Goal: Task Accomplishment & Management: Complete application form

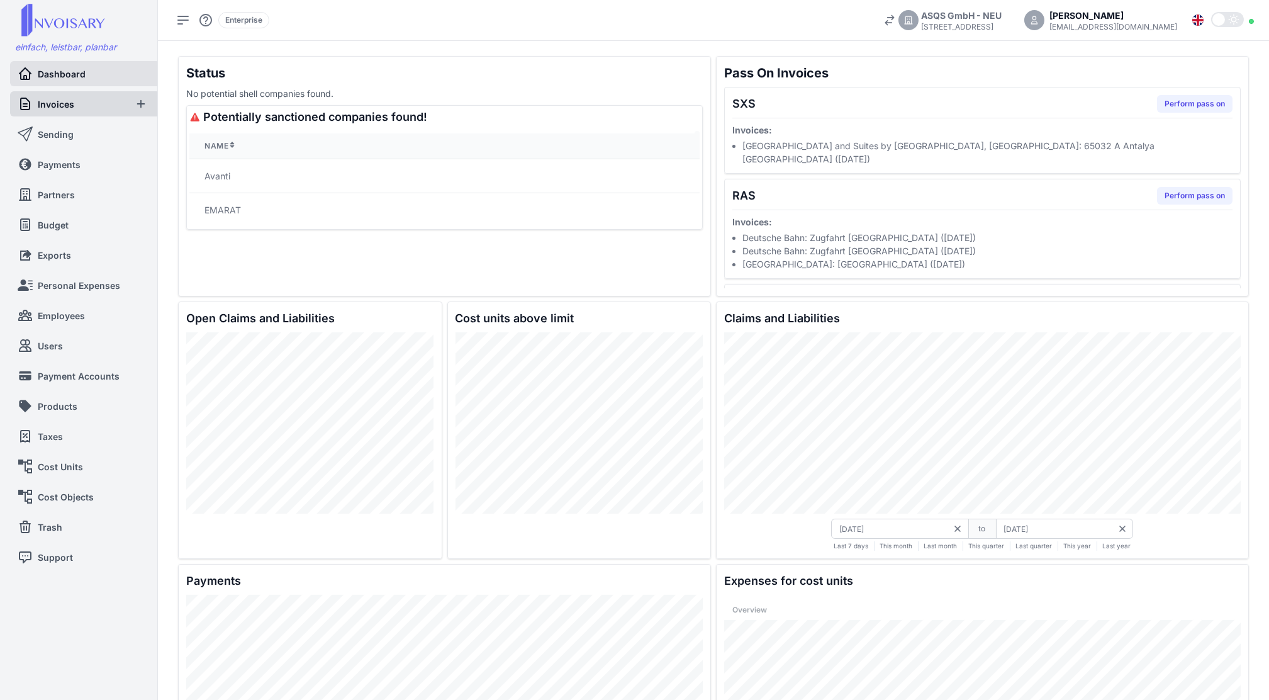
click at [70, 110] on link "Invoices" at bounding box center [72, 103] width 108 height 25
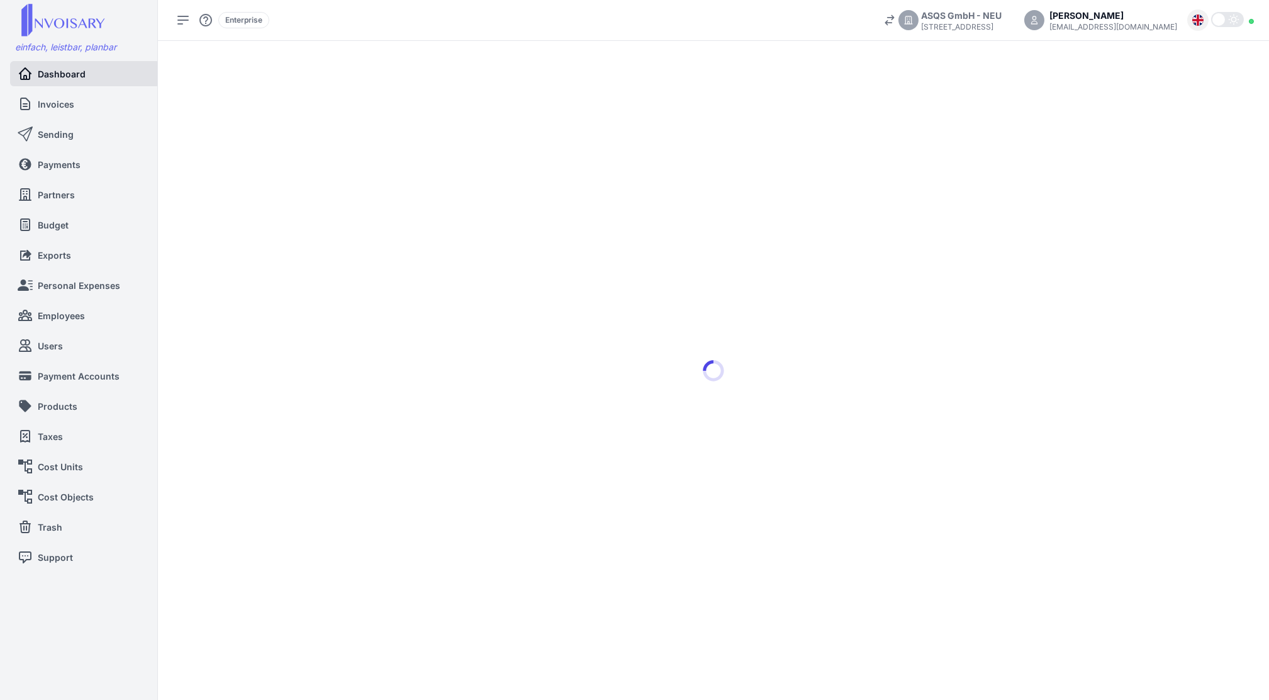
click at [1201, 25] on div at bounding box center [1197, 19] width 21 height 21
click at [1174, 94] on span "English Aviation" at bounding box center [1165, 94] width 70 height 13
click at [1201, 18] on img at bounding box center [1198, 19] width 11 height 11
click at [1184, 46] on li "Deutsch" at bounding box center [1149, 46] width 118 height 22
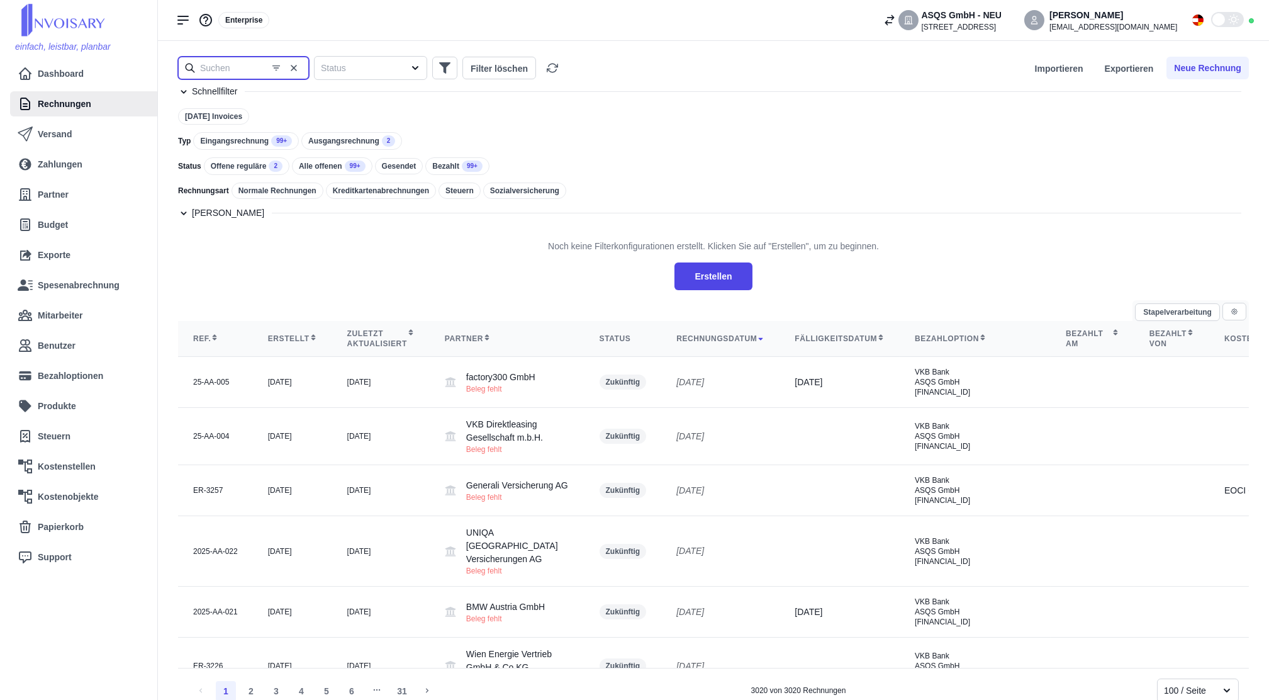
click at [233, 70] on input "text" at bounding box center [243, 68] width 131 height 23
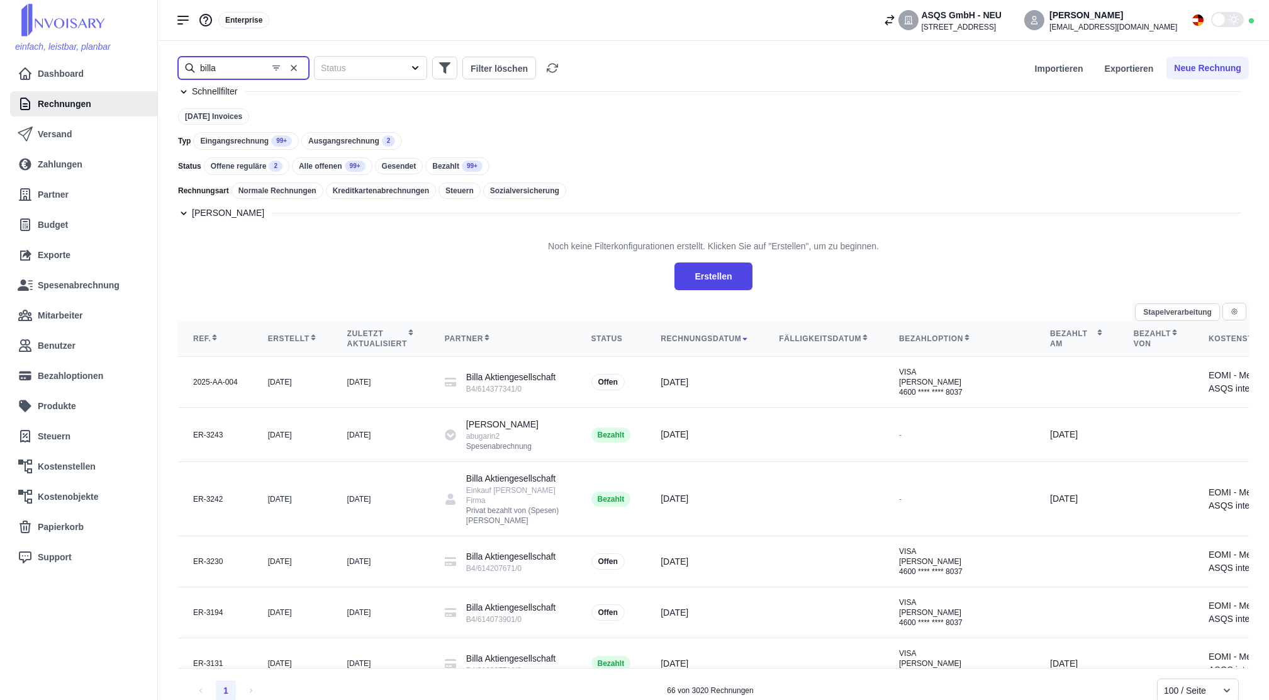
type input "billa"
click at [1225, 688] on icon at bounding box center [1227, 690] width 13 height 13
click at [534, 267] on div "Noch keine Filterkonfigurationen erstellt. Klicken Sie auf "Erstellen", um zu b…" at bounding box center [713, 260] width 1071 height 60
click at [1233, 313] on icon "button" at bounding box center [1235, 312] width 8 height 8
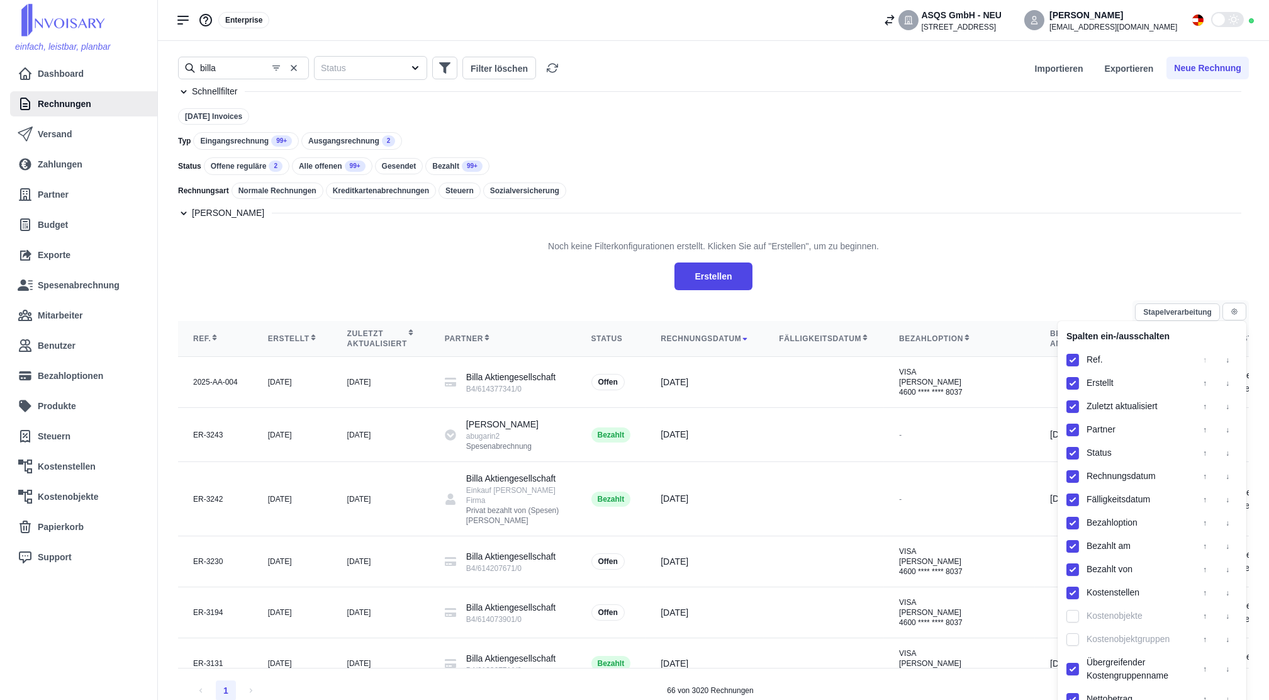
click at [1077, 595] on input "checkbox" at bounding box center [1073, 593] width 13 height 13
checkbox input "false"
click at [1074, 456] on input "checkbox" at bounding box center [1073, 453] width 13 height 13
checkbox input "false"
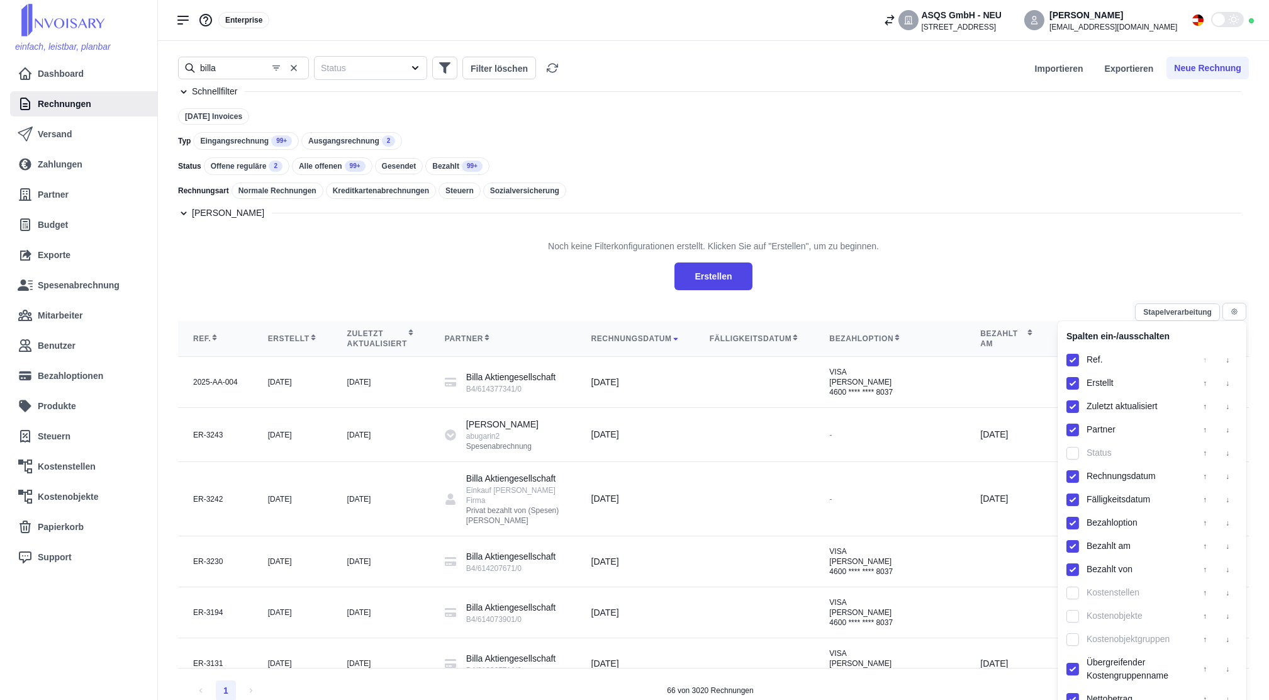
scroll to position [84, 0]
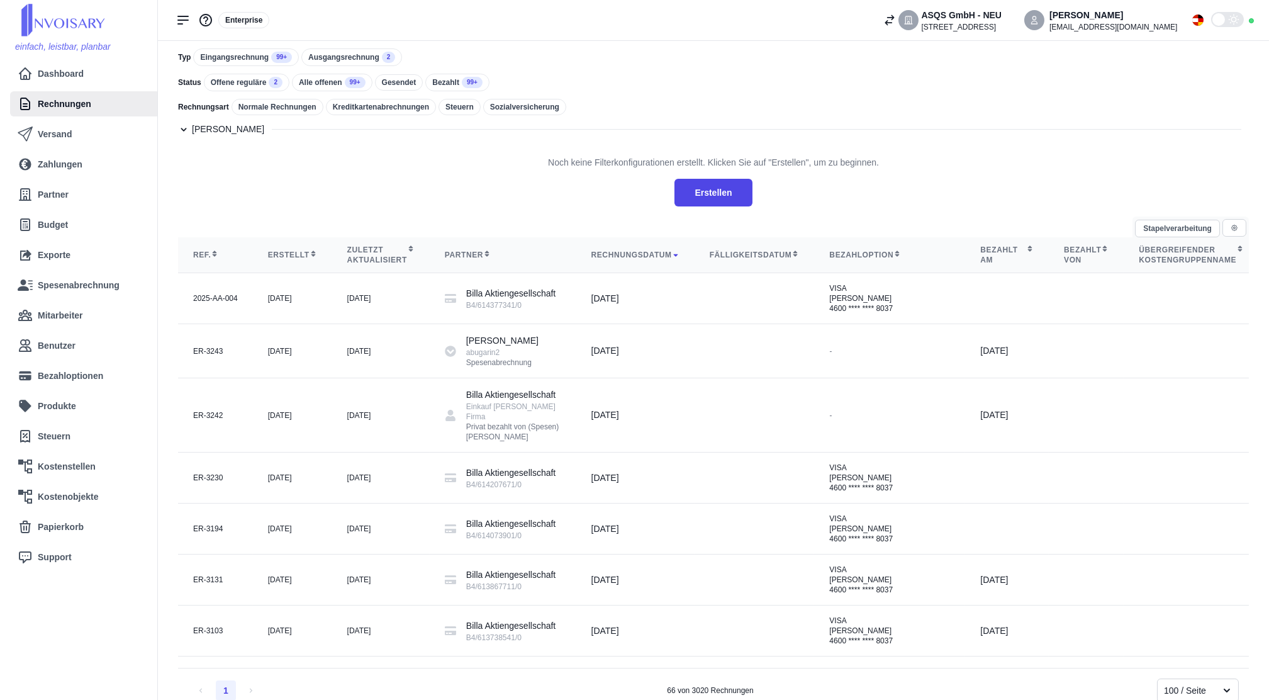
click at [1051, 204] on div "Noch keine Filterkonfigurationen erstellt. Klicken Sie auf "Erstellen", um zu b…" at bounding box center [713, 176] width 1071 height 60
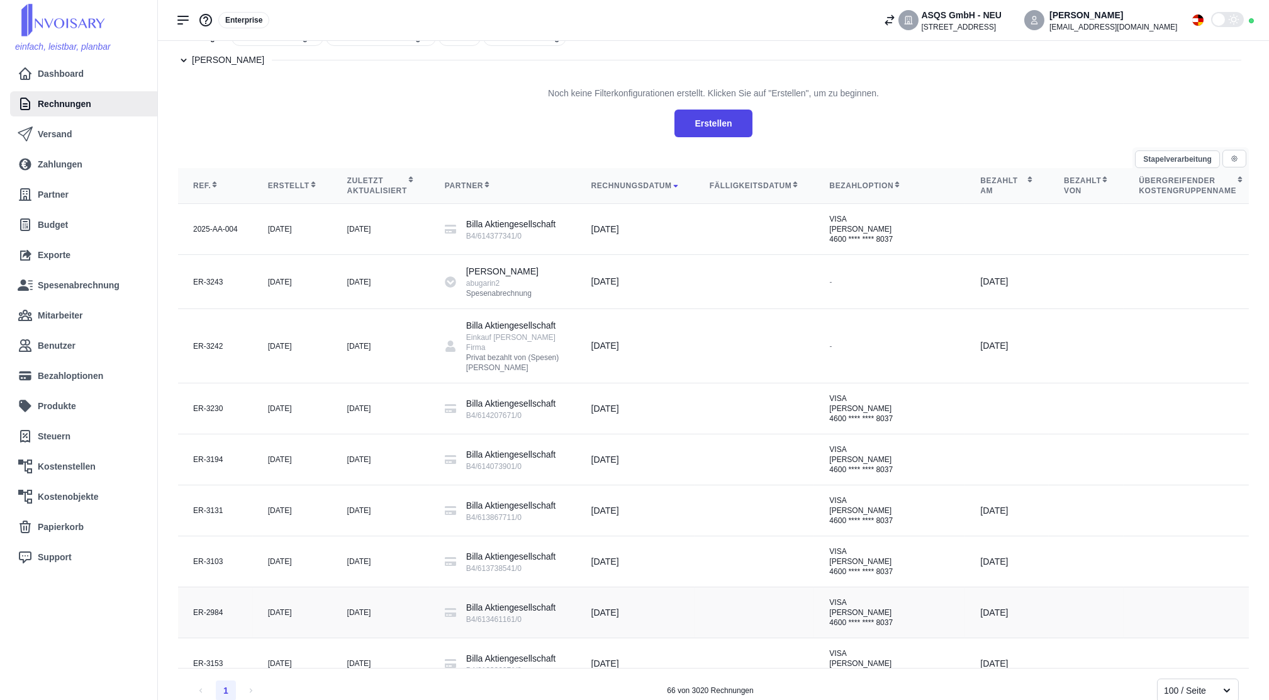
scroll to position [0, 0]
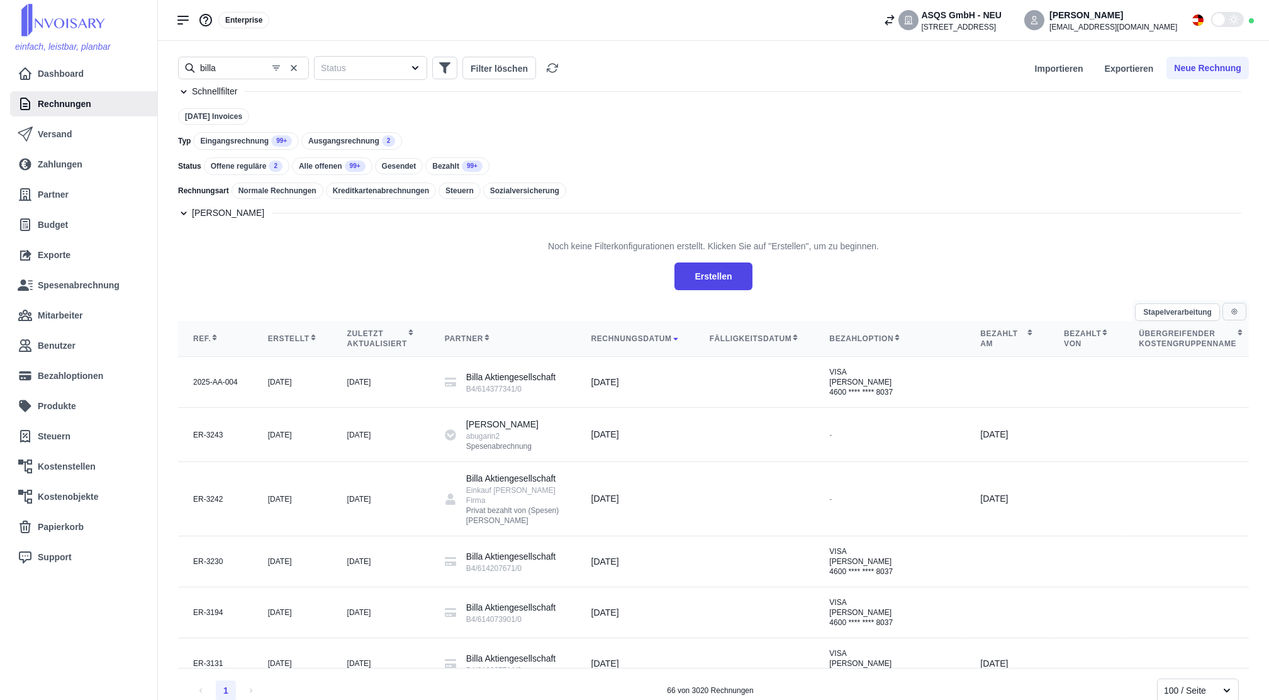
click at [1235, 308] on icon "button" at bounding box center [1235, 312] width 8 height 8
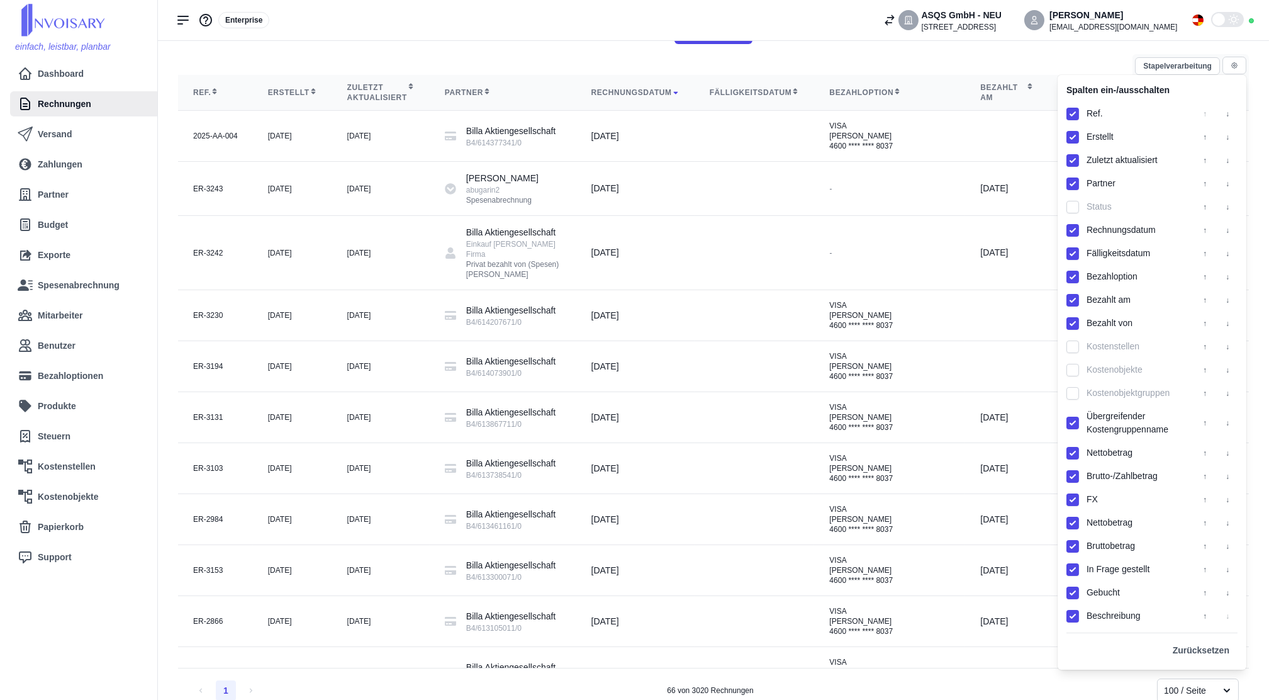
scroll to position [252, 0]
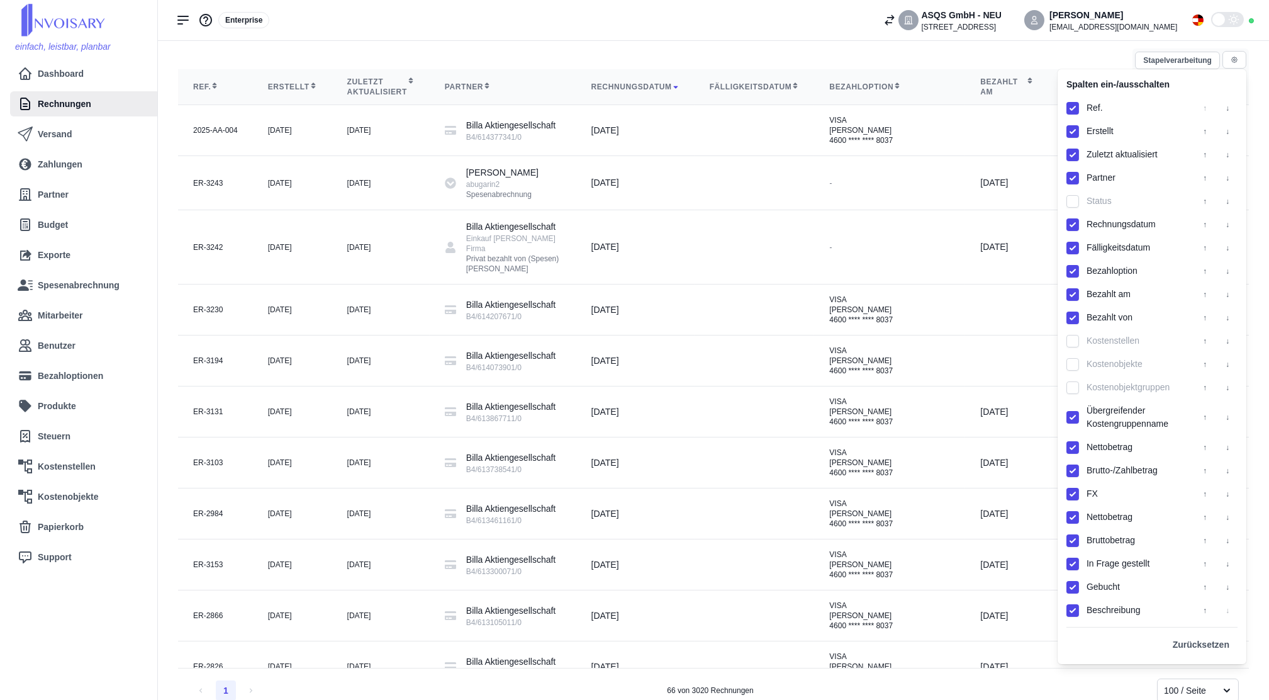
click at [1075, 498] on input "checkbox" at bounding box center [1073, 494] width 13 height 13
checkbox input "false"
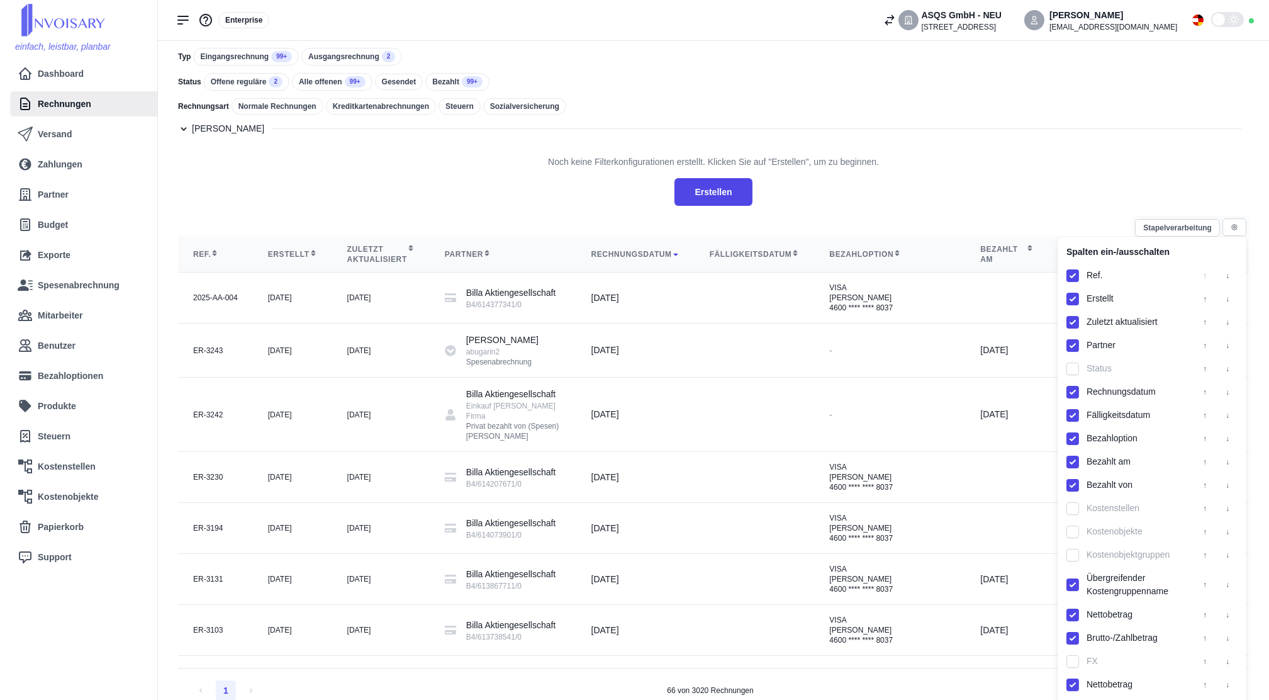
scroll to position [84, 0]
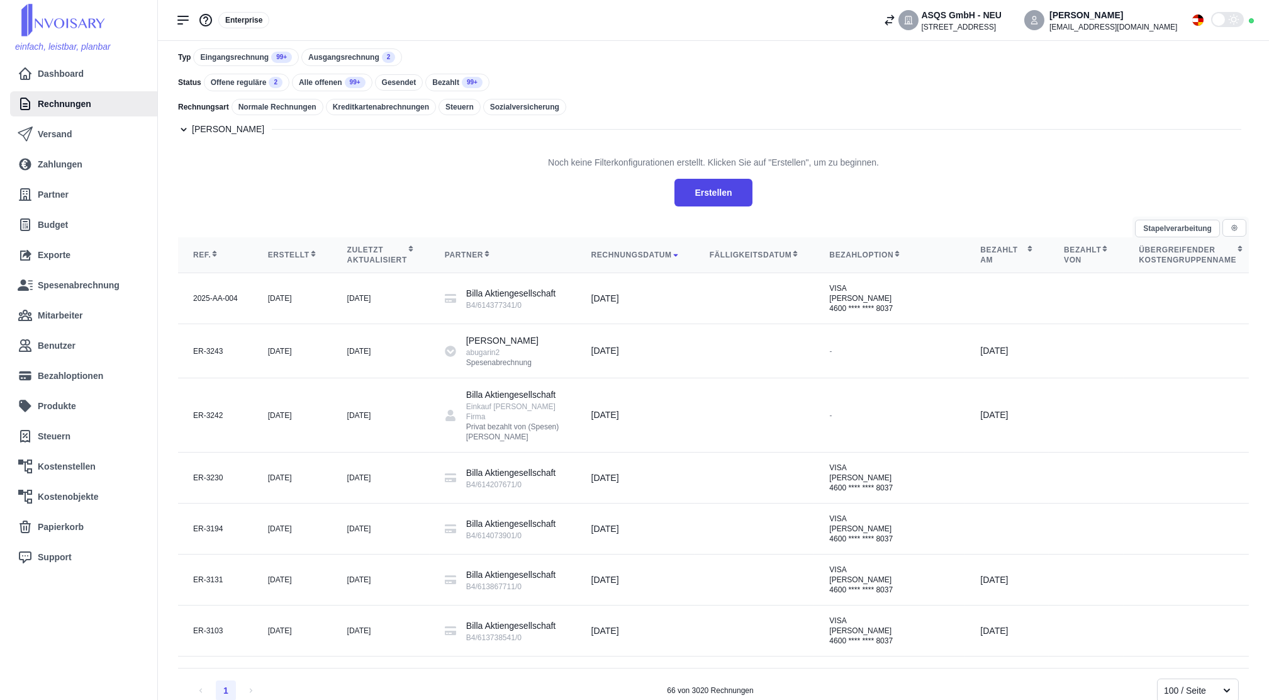
click at [999, 165] on div "Noch keine Filterkonfigurationen erstellt. Klicken Sie auf "Erstellen", um zu b…" at bounding box center [713, 176] width 1071 height 60
click at [1243, 225] on button "button" at bounding box center [1235, 228] width 24 height 18
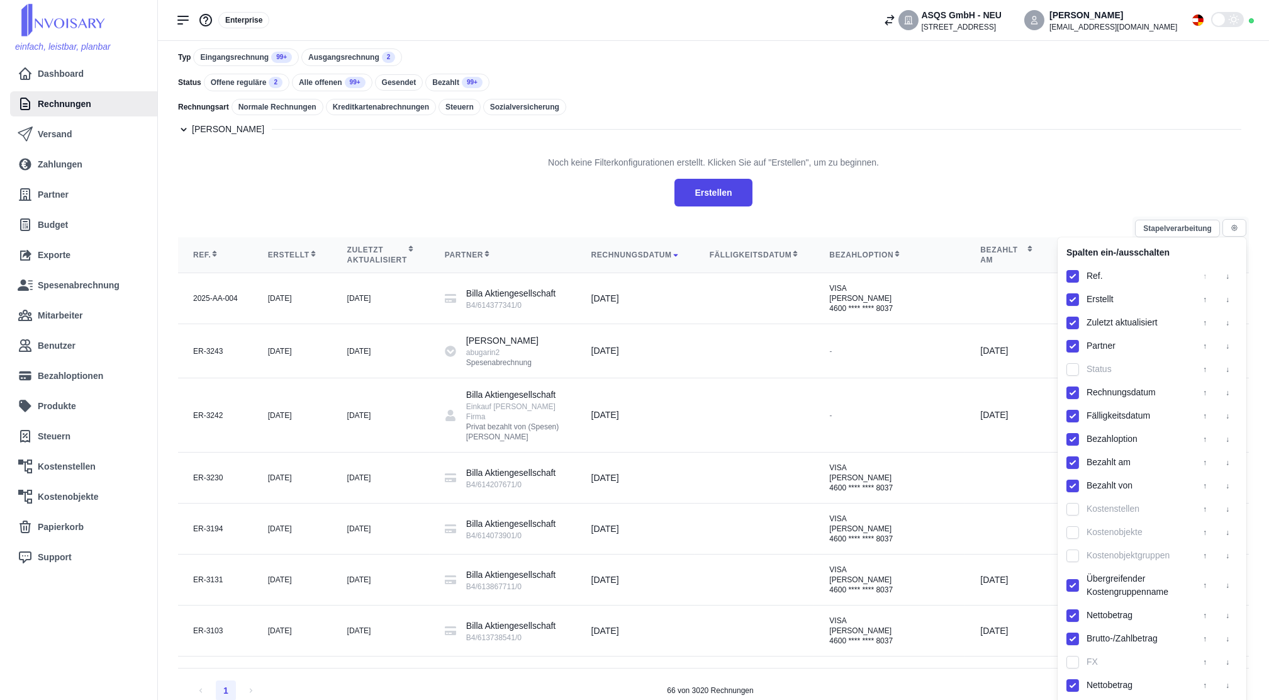
click at [1078, 596] on div "Übergreifender Kostengruppenname" at bounding box center [1131, 585] width 128 height 31
click at [1074, 591] on input "checkbox" at bounding box center [1073, 585] width 13 height 13
checkbox input "false"
click at [1070, 620] on input "checkbox" at bounding box center [1073, 615] width 13 height 13
checkbox input "false"
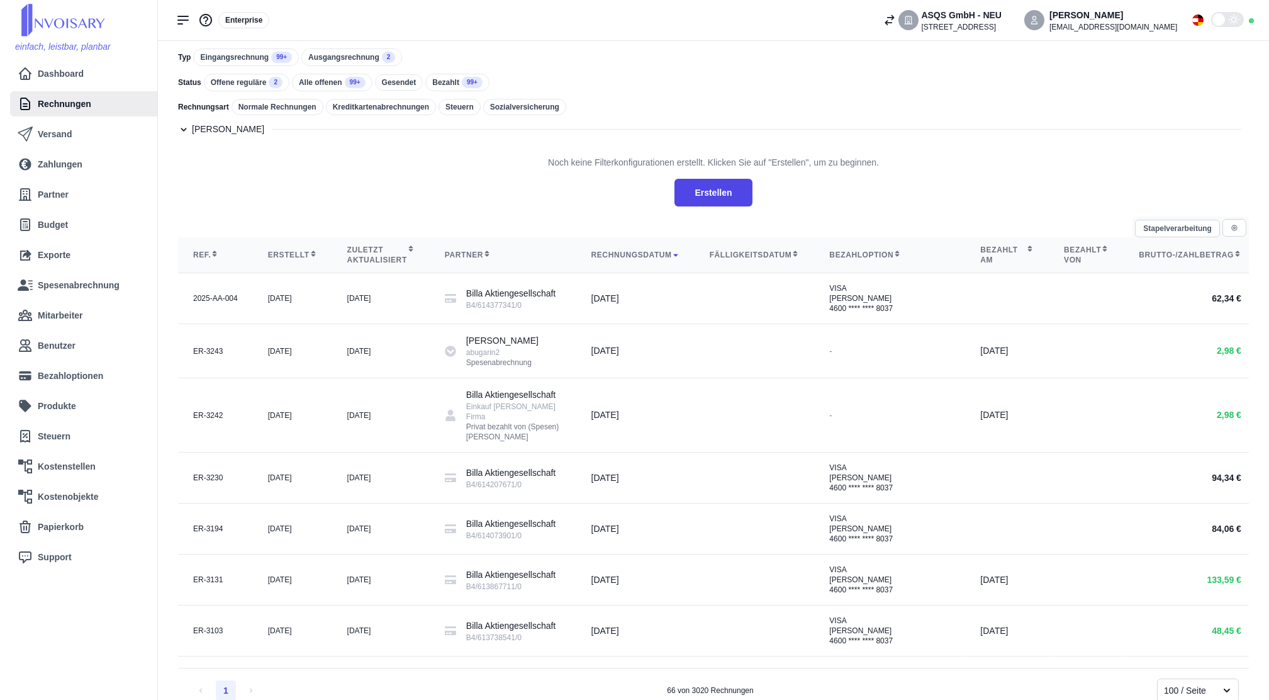
click at [1018, 142] on div "[PERSON_NAME] Noch keine Filterkonfigurationen erstellt. Klicken Sie auf "Erste…" at bounding box center [713, 170] width 1071 height 94
click at [1228, 231] on button "button" at bounding box center [1235, 228] width 24 height 18
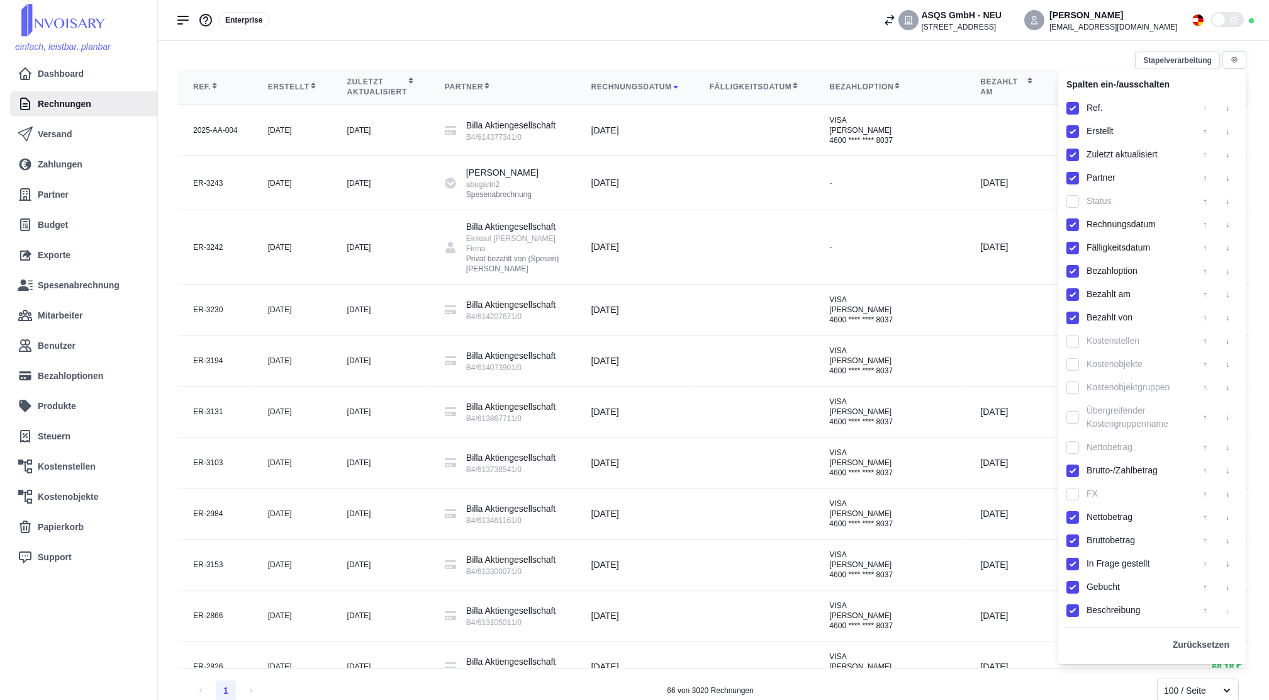
scroll to position [167, 0]
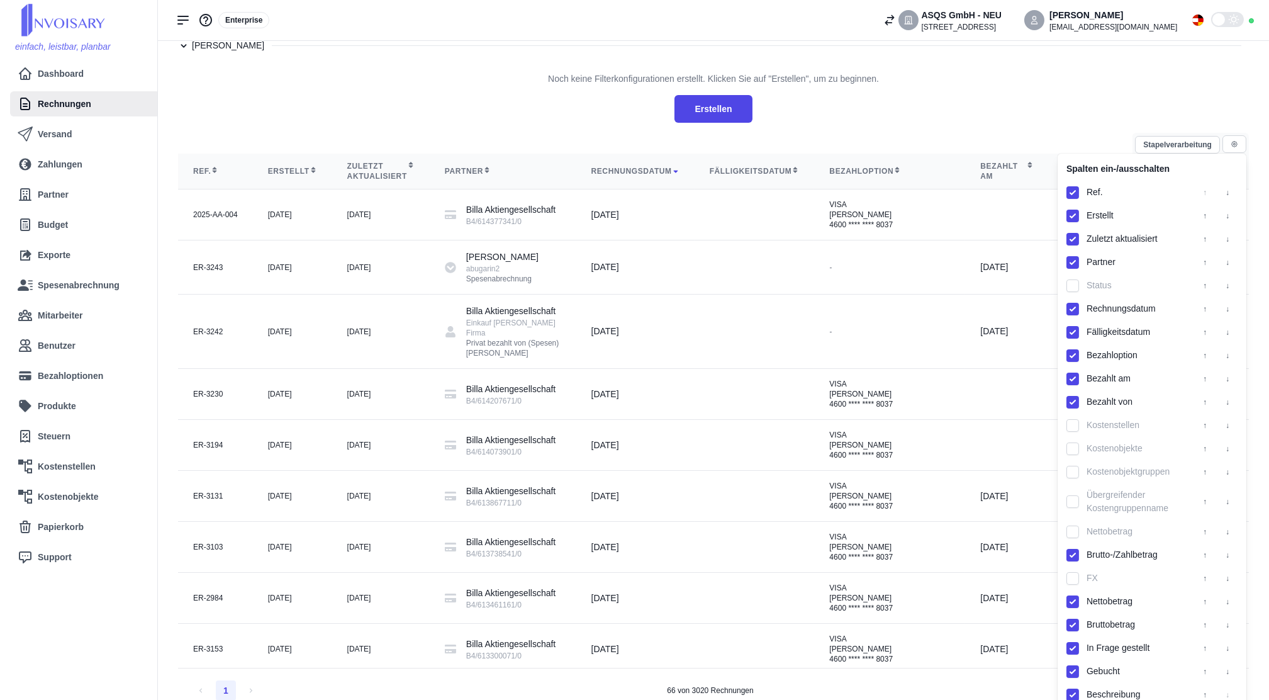
click at [1079, 335] on input "checkbox" at bounding box center [1073, 332] width 13 height 13
checkbox input "false"
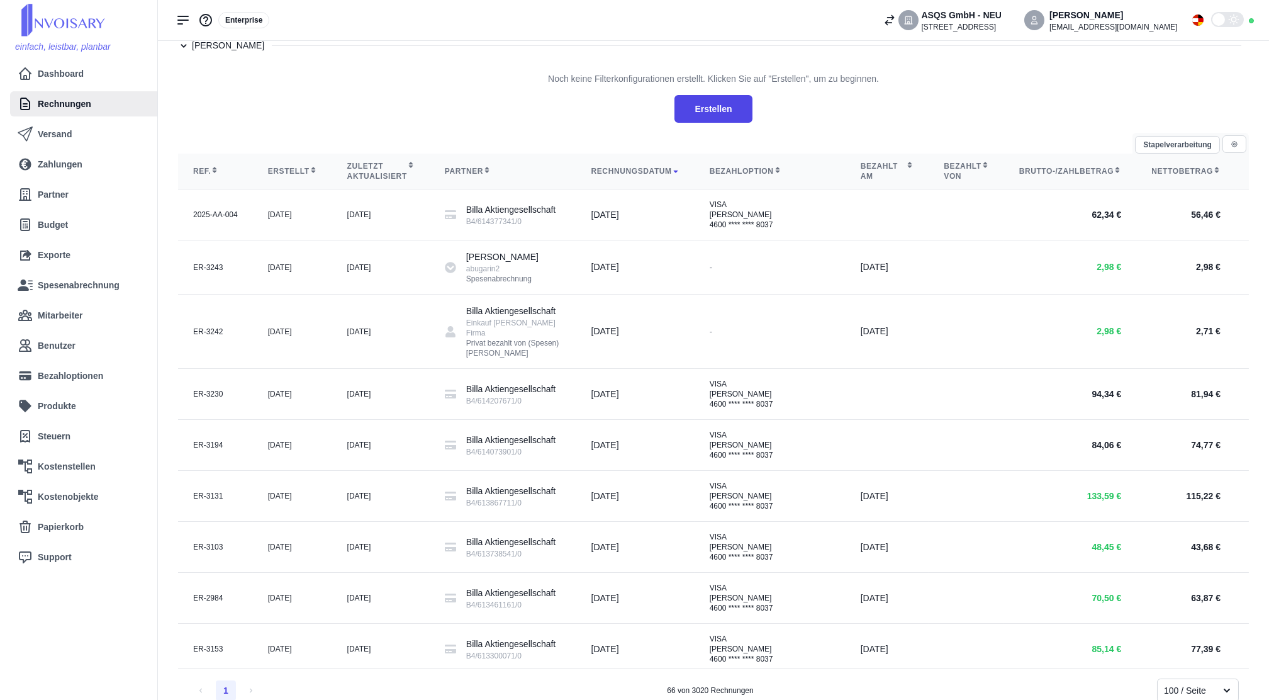
click at [945, 81] on div "Noch keine Filterkonfigurationen erstellt. Klicken Sie auf "Erstellen", um zu b…" at bounding box center [713, 92] width 1071 height 60
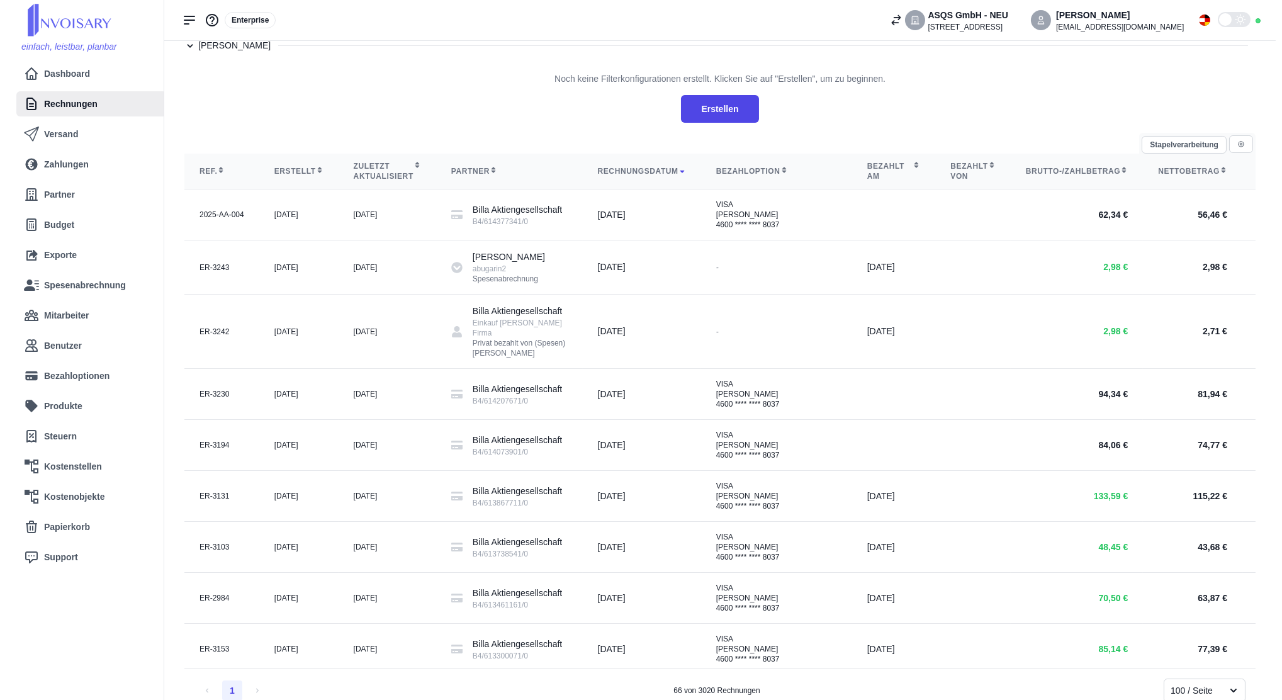
scroll to position [0, 0]
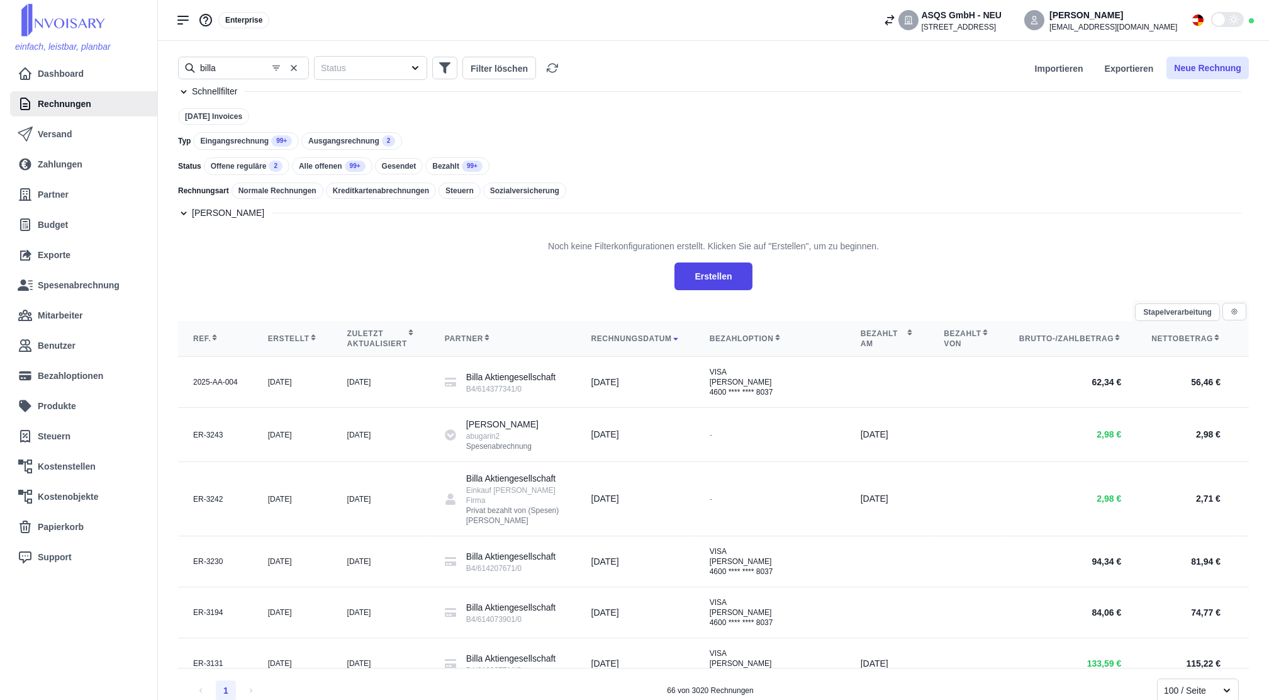
click at [1218, 72] on button "Neue Rechnung" at bounding box center [1208, 68] width 82 height 23
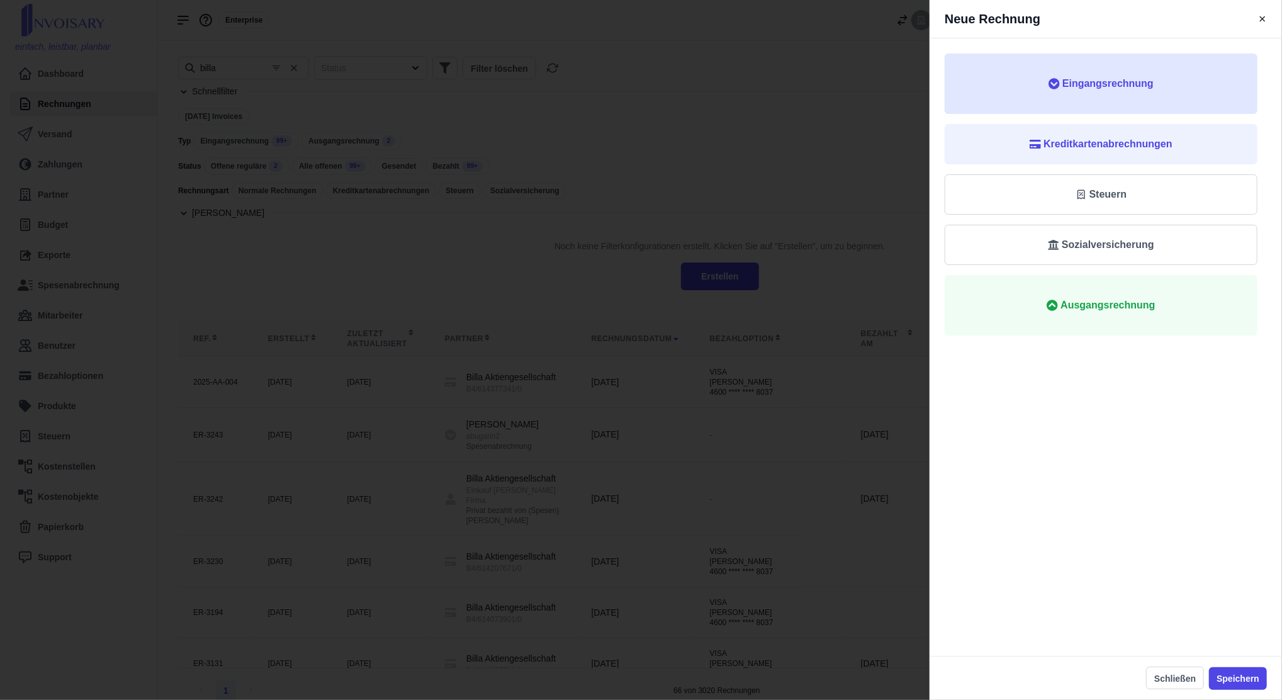
click at [1159, 86] on span "Eingangsrechnung" at bounding box center [1101, 83] width 272 height 15
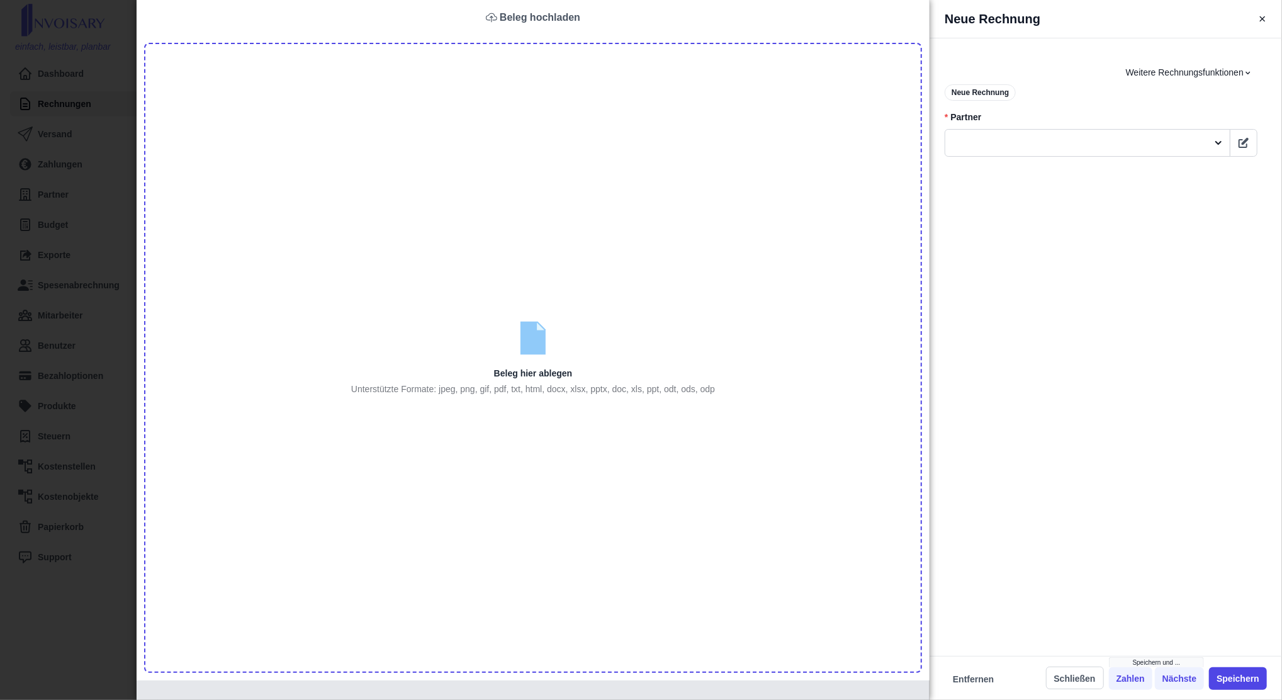
type input "C:\fakepath\Billa PE [PERSON_NAME].pdf"
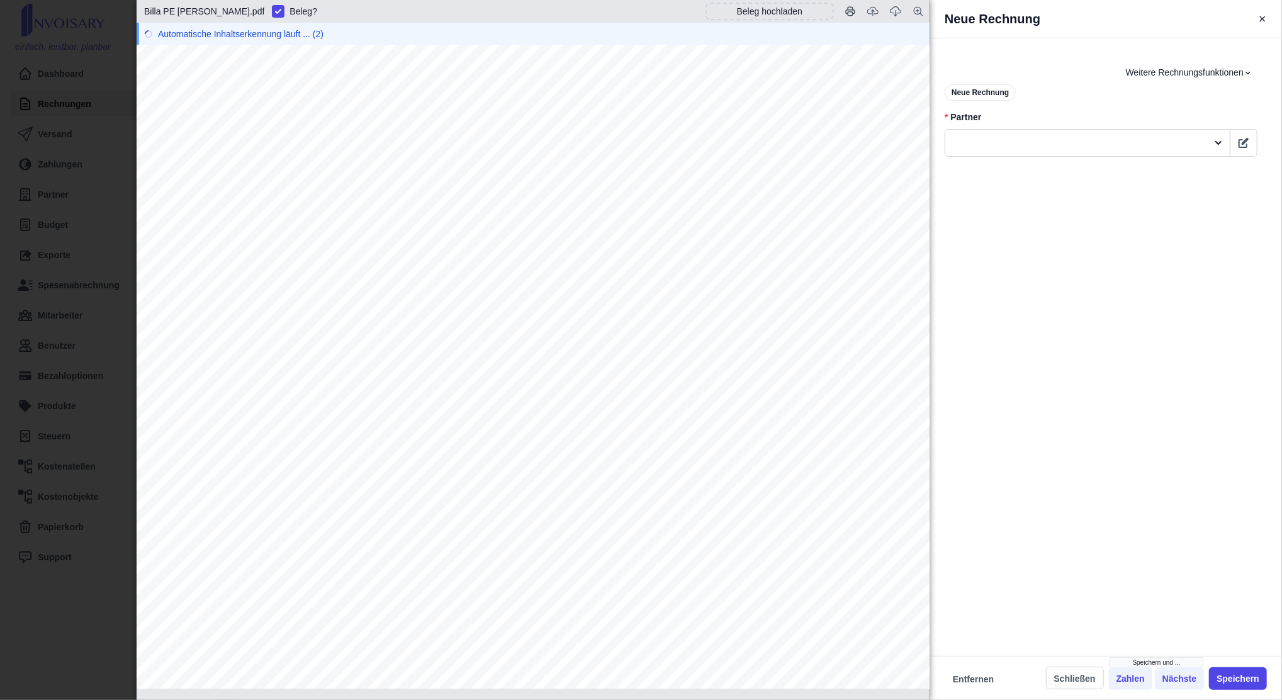
scroll to position [84, 0]
click at [1049, 153] on div at bounding box center [1088, 143] width 286 height 28
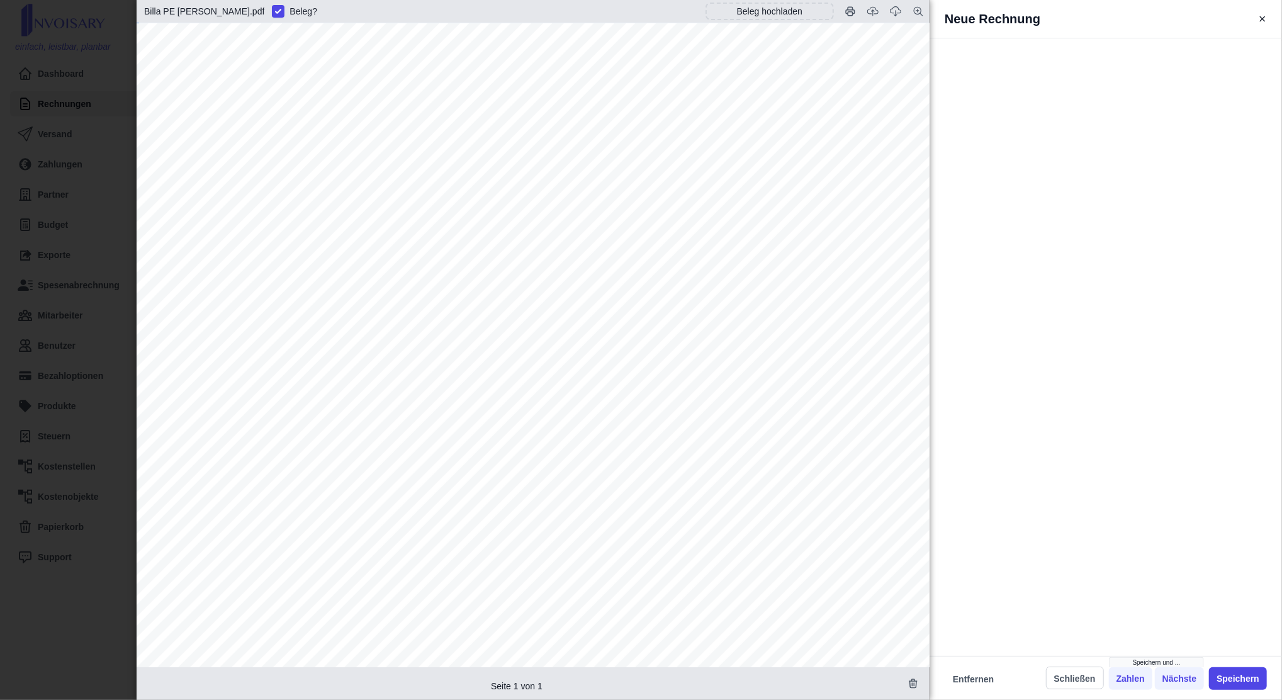
scroll to position [374, 0]
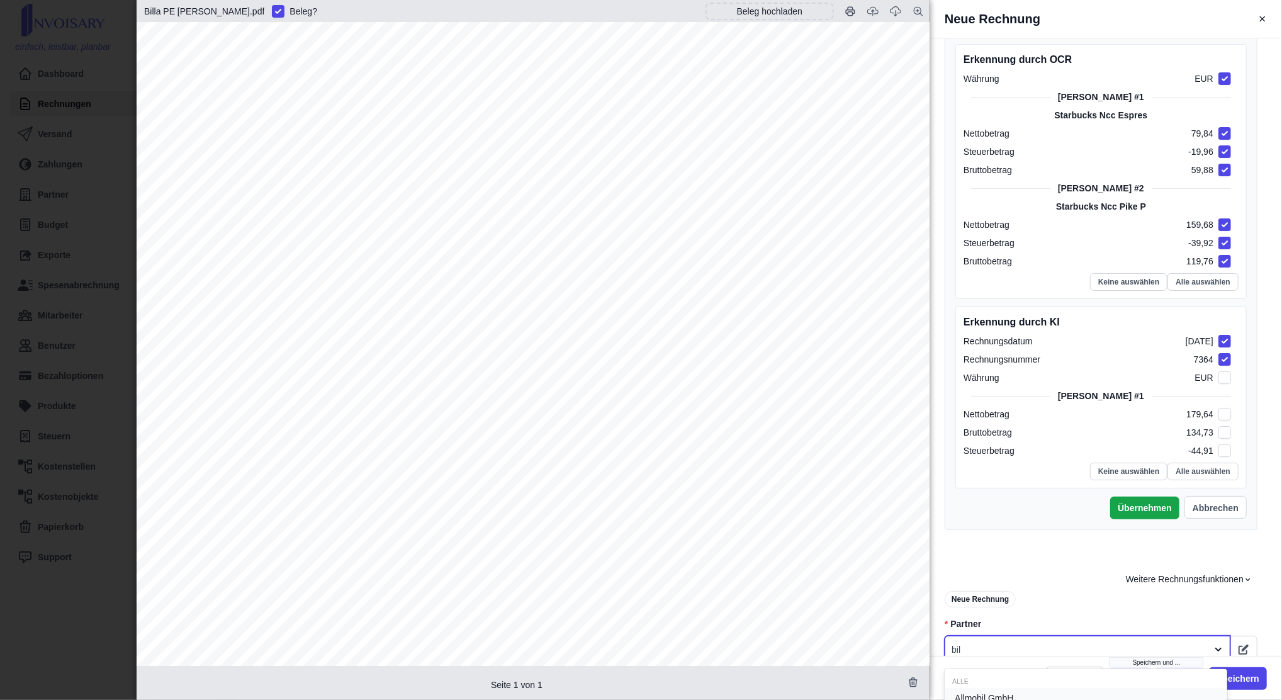
type input "bill"
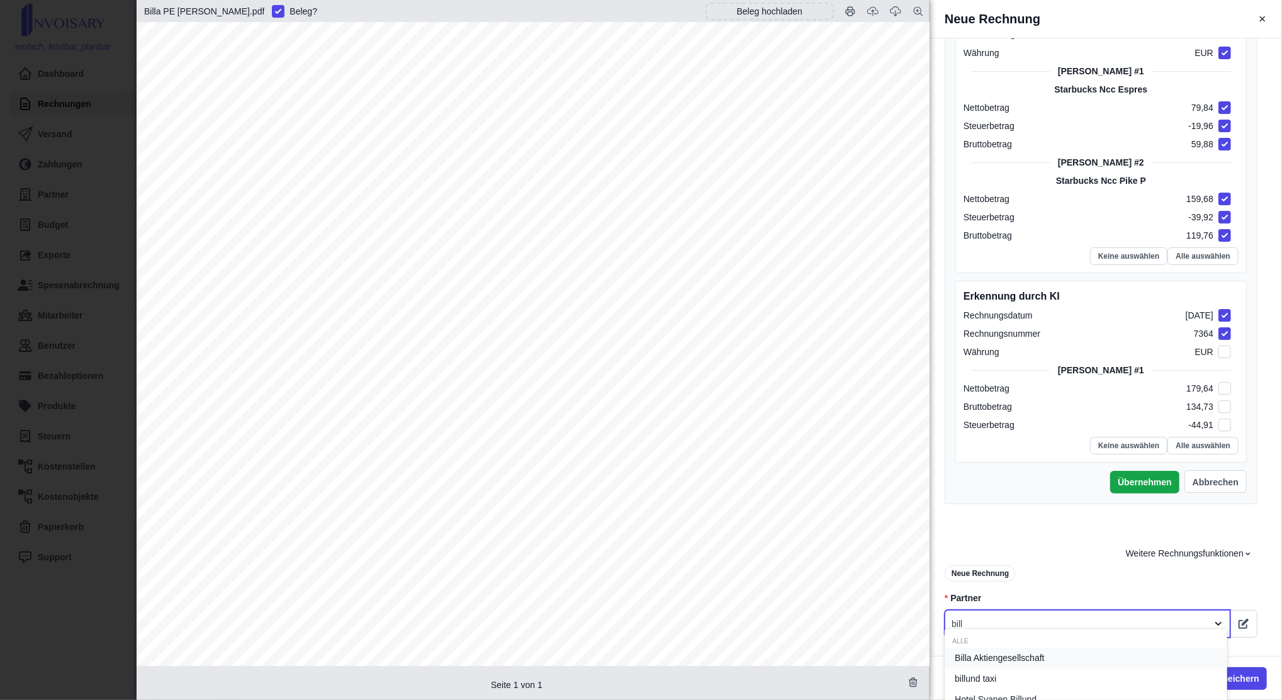
scroll to position [415, 0]
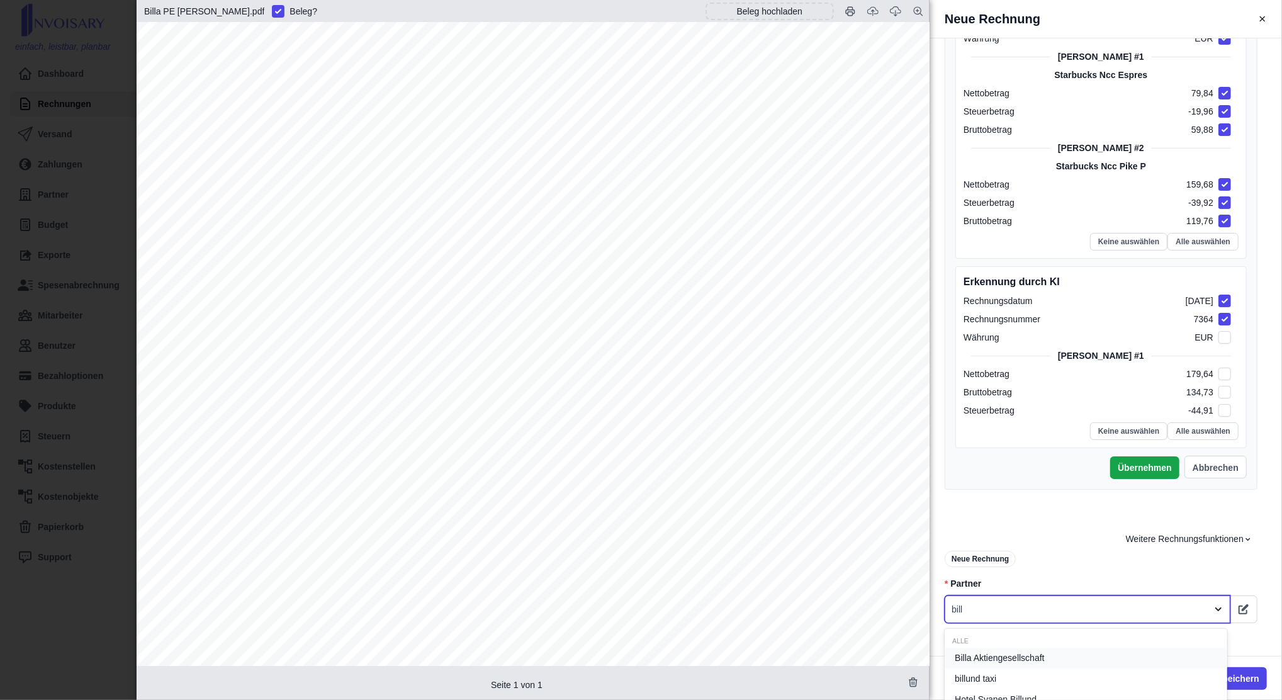
click at [1024, 666] on div "Billa Aktiengesellschaft" at bounding box center [1086, 658] width 283 height 21
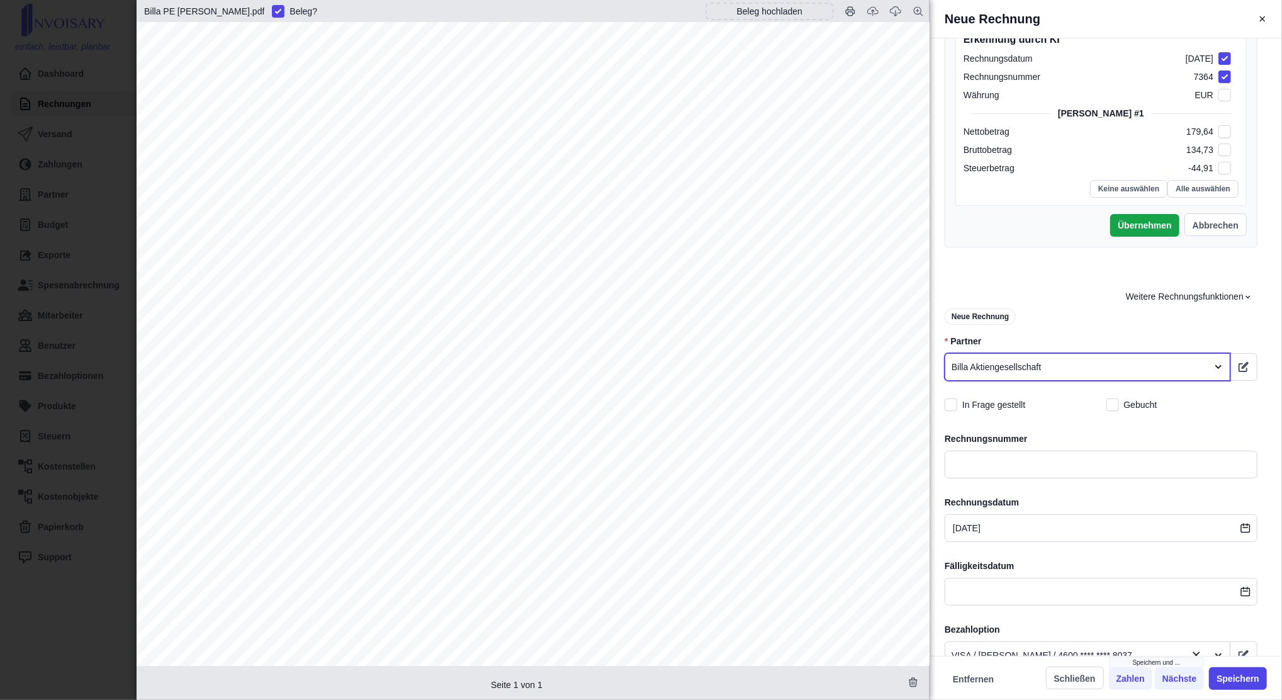
scroll to position [666, 0]
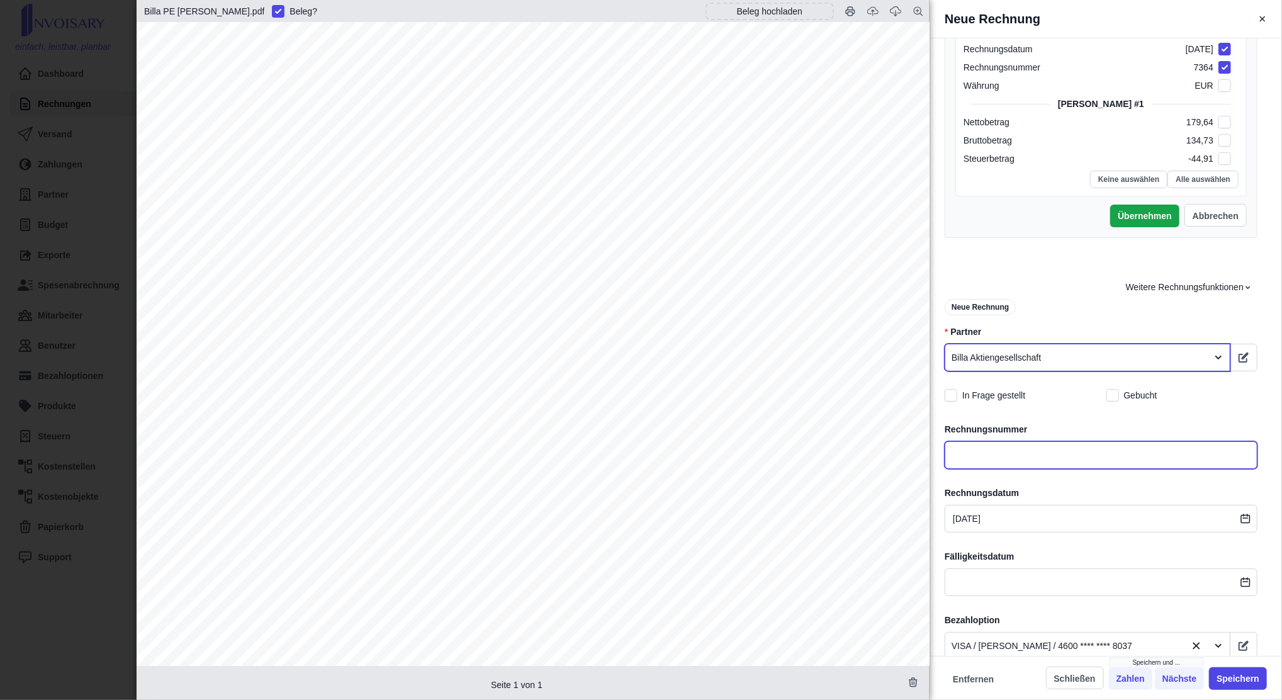
click at [979, 457] on input "text" at bounding box center [1101, 455] width 313 height 28
type input "Billa AG2540 [STREET_ADDRESS]"
type input "C"
type input "Billa AG2540 [STREET_ADDRESS]"
type input "Co"
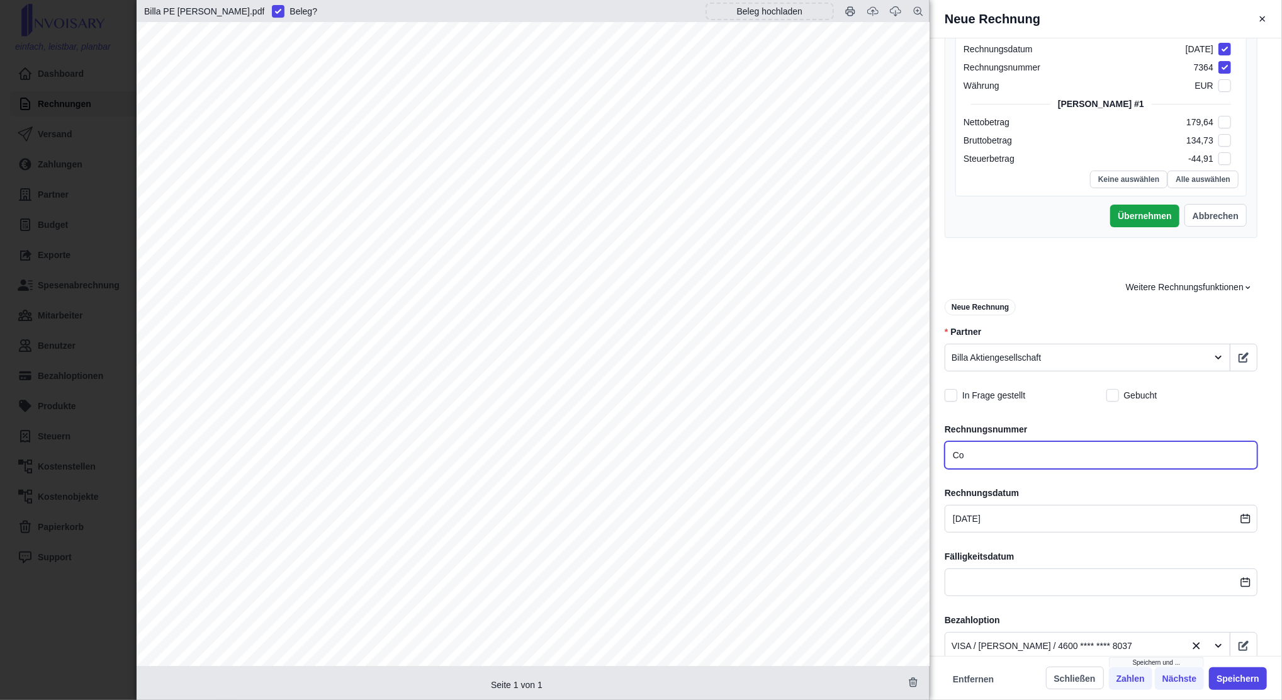
type input "Billa AG2540 [STREET_ADDRESS]"
type input "Cof"
type input "Billa AG2540 [STREET_ADDRESS]"
type input "Coff"
type input "Billa AG2540 [STREET_ADDRESS]"
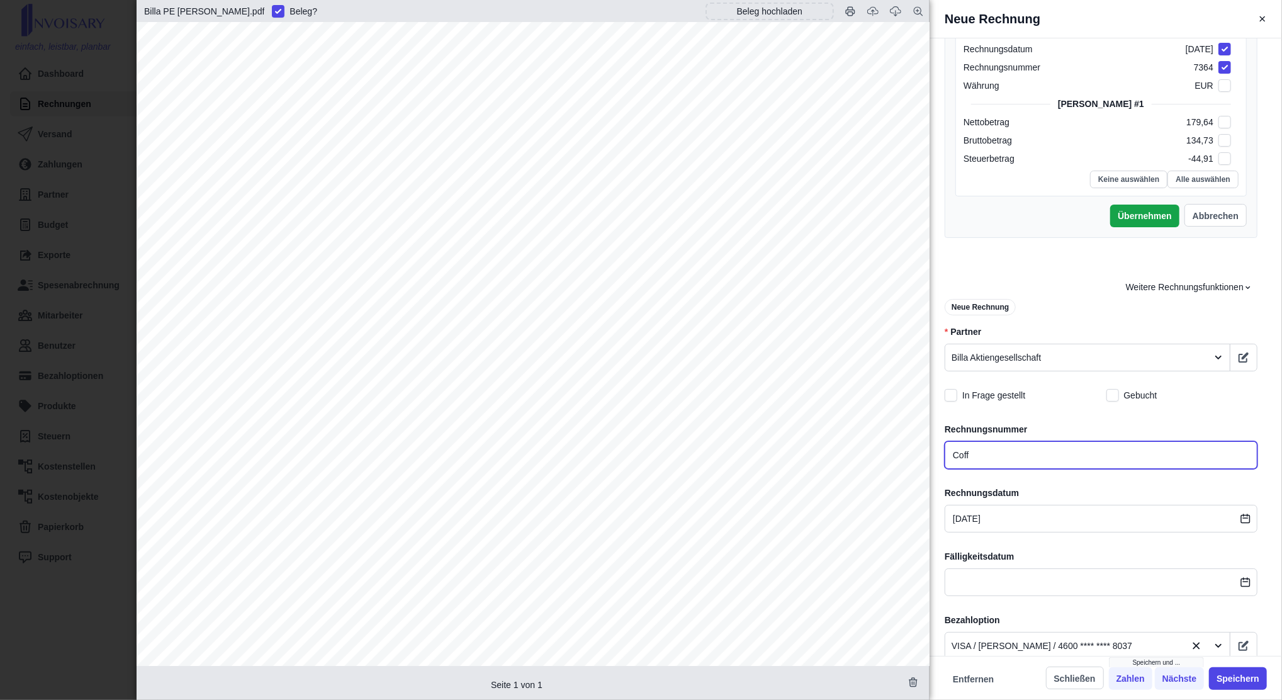
type input "Coffe"
type input "Billa AG2540 [STREET_ADDRESS]"
type input "Coffee"
type input "Billa AG2540 [STREET_ADDRESS]"
type input "Coffee"
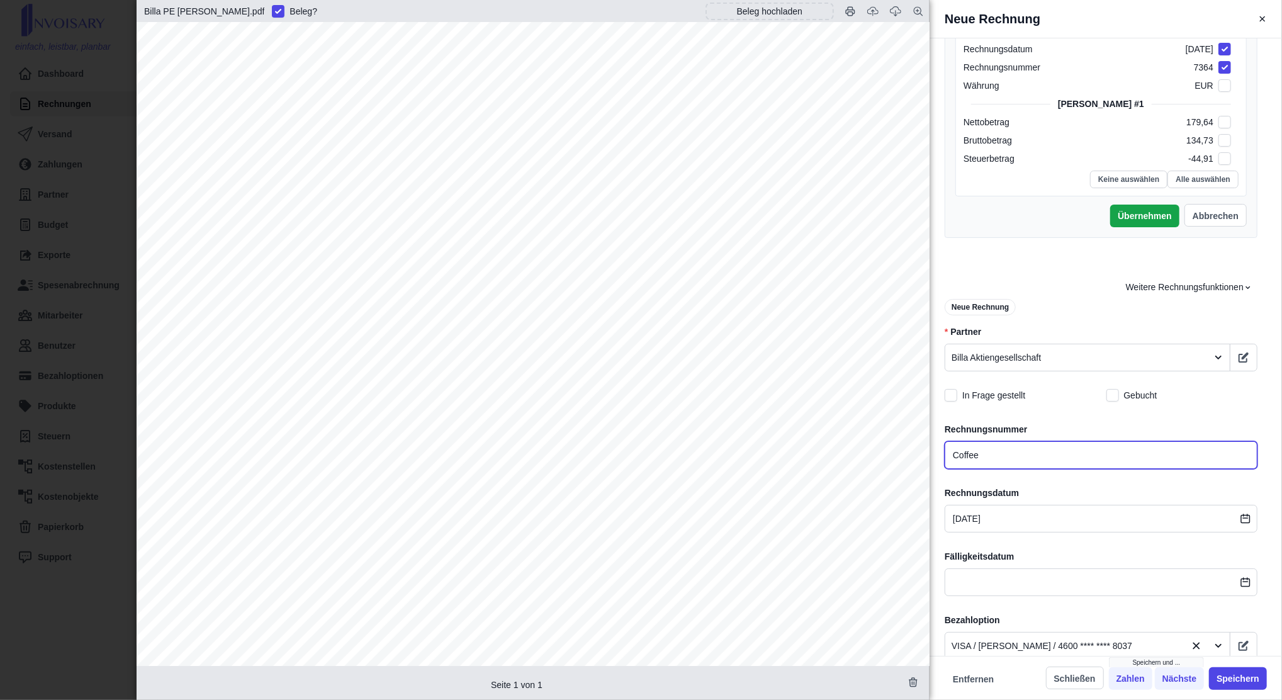
type input "Billa AG2540 [STREET_ADDRESS]"
type input "Coffee f"
type input "Billa AG2540 [STREET_ADDRESS]"
type input "Coffee fo"
type input "Billa AG2540 [STREET_ADDRESS]"
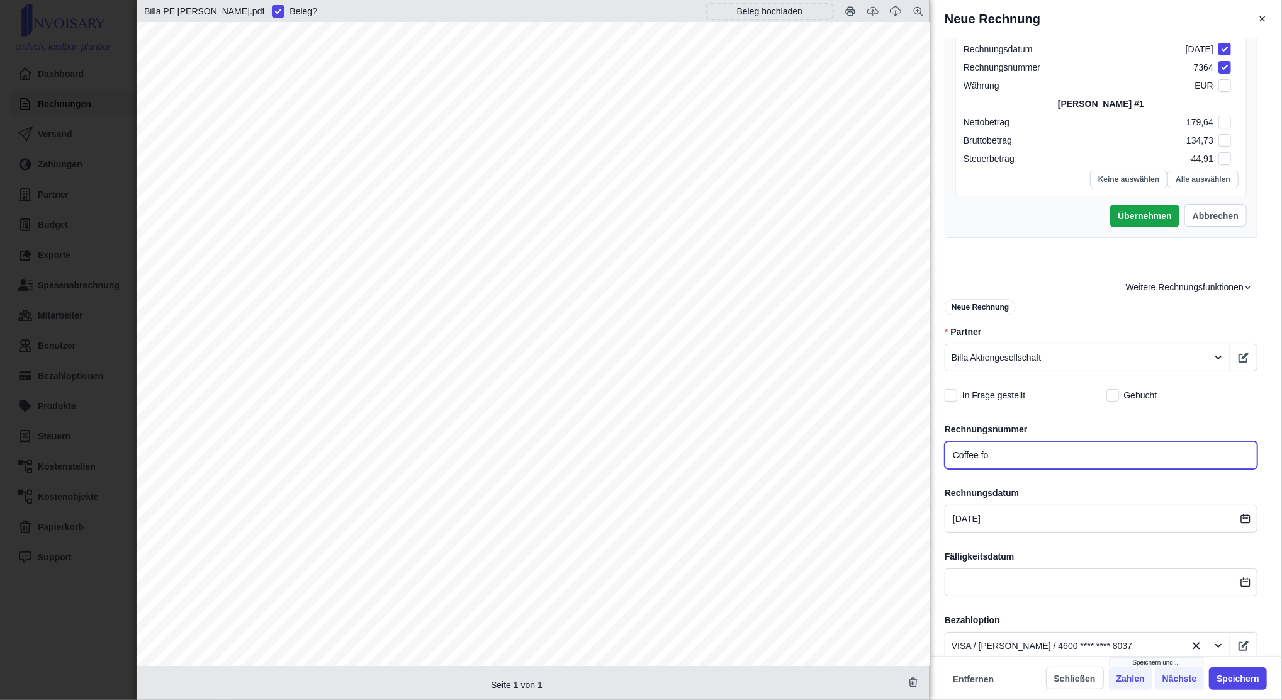
type input "Coffee for"
type input "Billa AG2540 [STREET_ADDRESS]"
type input "Coffee for"
type input "Billa AG2540 [STREET_ADDRESS]"
type input "Coffee for t"
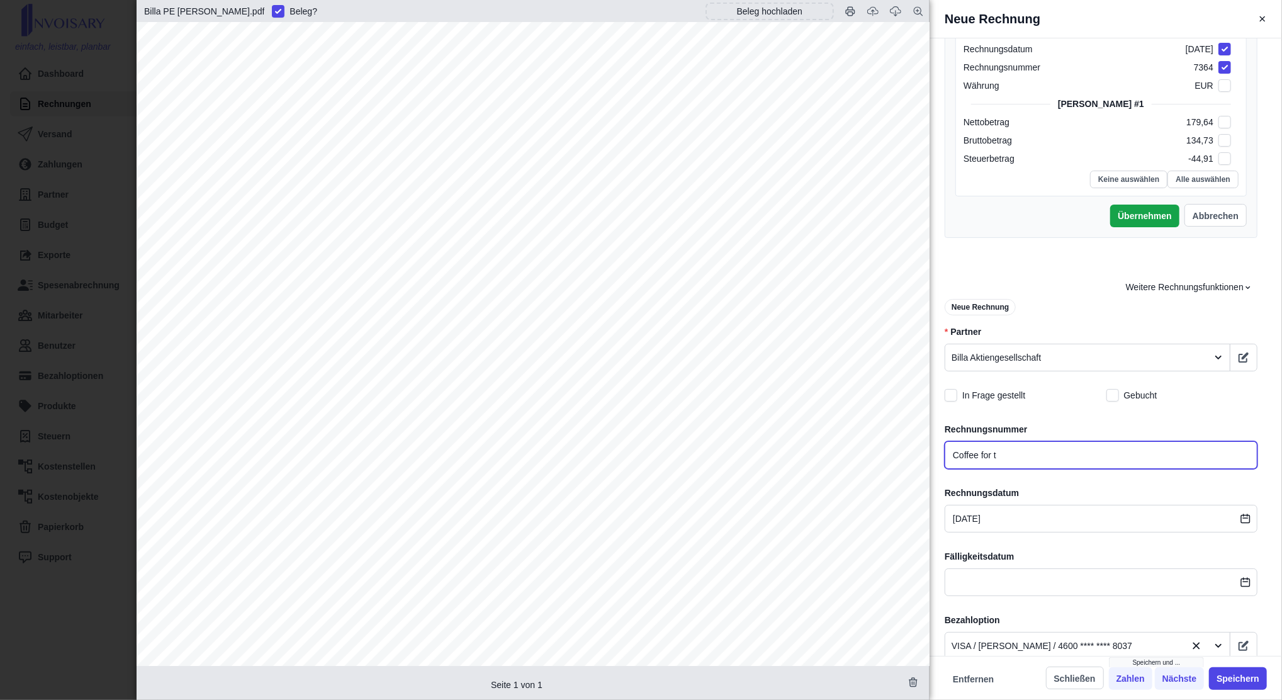
type input "Billa AG2540 [STREET_ADDRESS]"
type input "Coffee for th"
type input "Billa AG2540 [STREET_ADDRESS]"
type input "Coffee for the"
type input "Billa AG2540 [STREET_ADDRESS]"
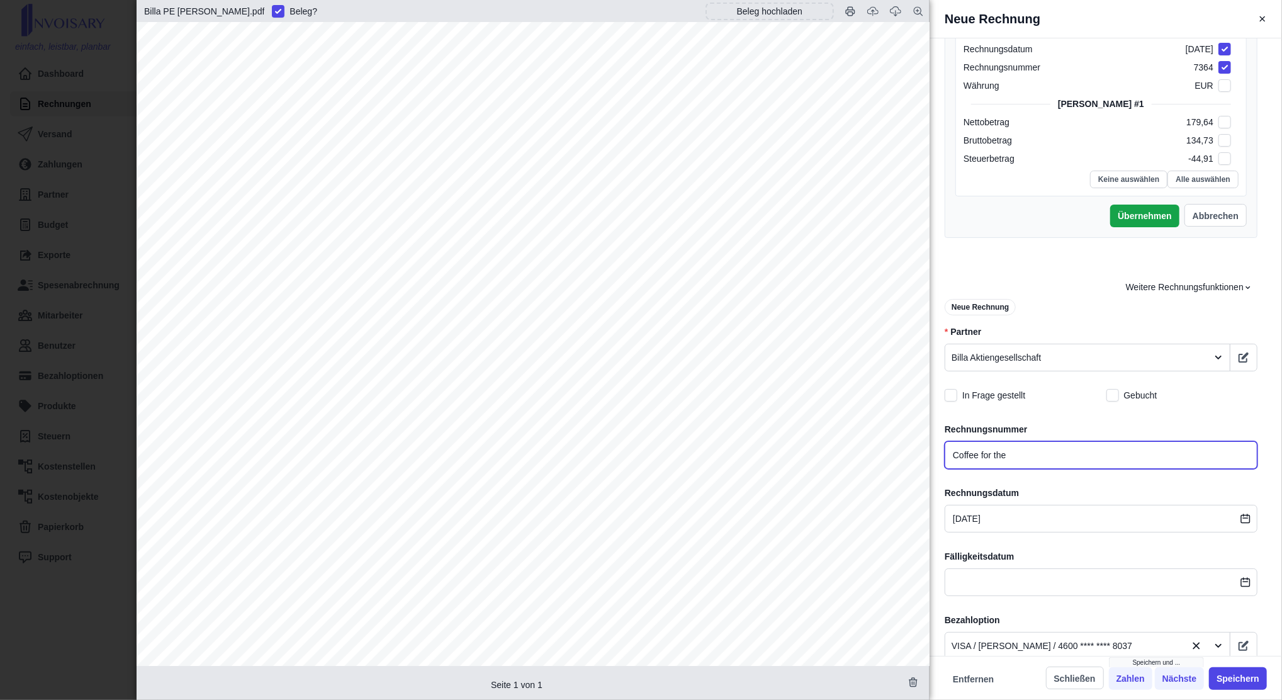
type input "Coffee for the"
type input "Billa AG2540 [STREET_ADDRESS]"
type input "Coffee for the o"
type input "Billa AG2540 [STREET_ADDRESS]"
type input "Coffee for the of"
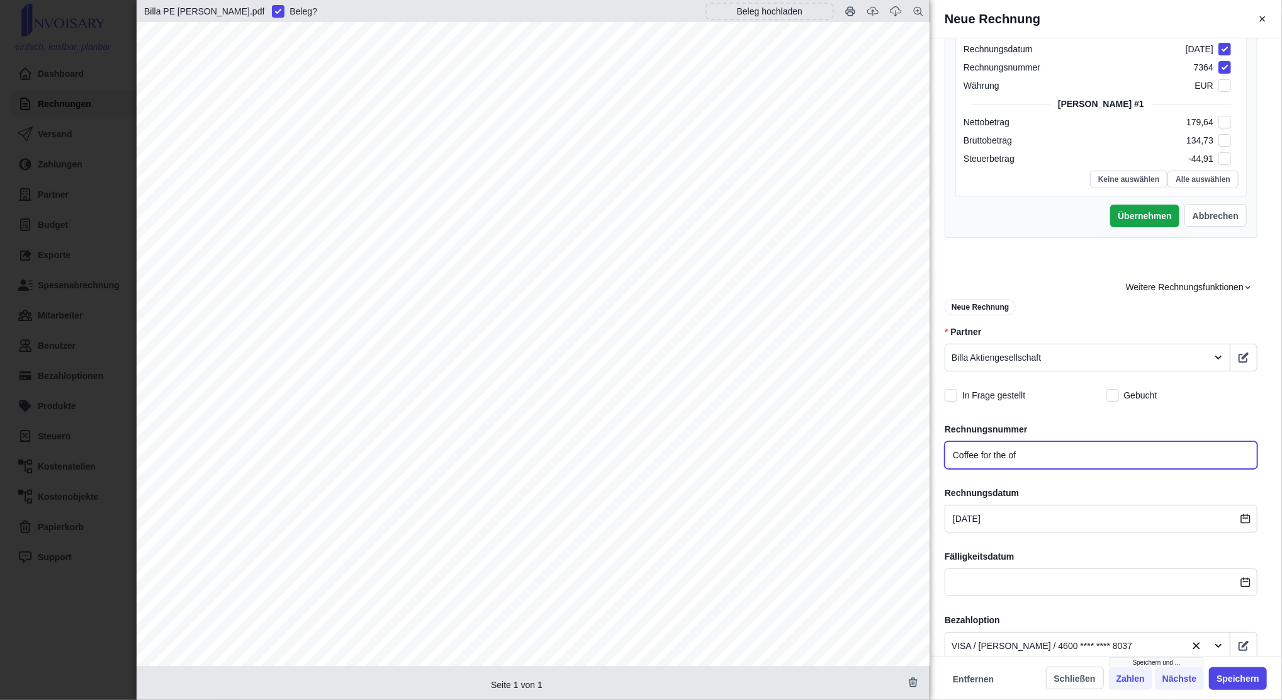
type input "Billa AG2540 [STREET_ADDRESS]"
type input "Coffee for the off"
type input "Billa AG2540 [STREET_ADDRESS]"
type input "Coffee for the offi"
type input "Billa AG2540 [STREET_ADDRESS]"
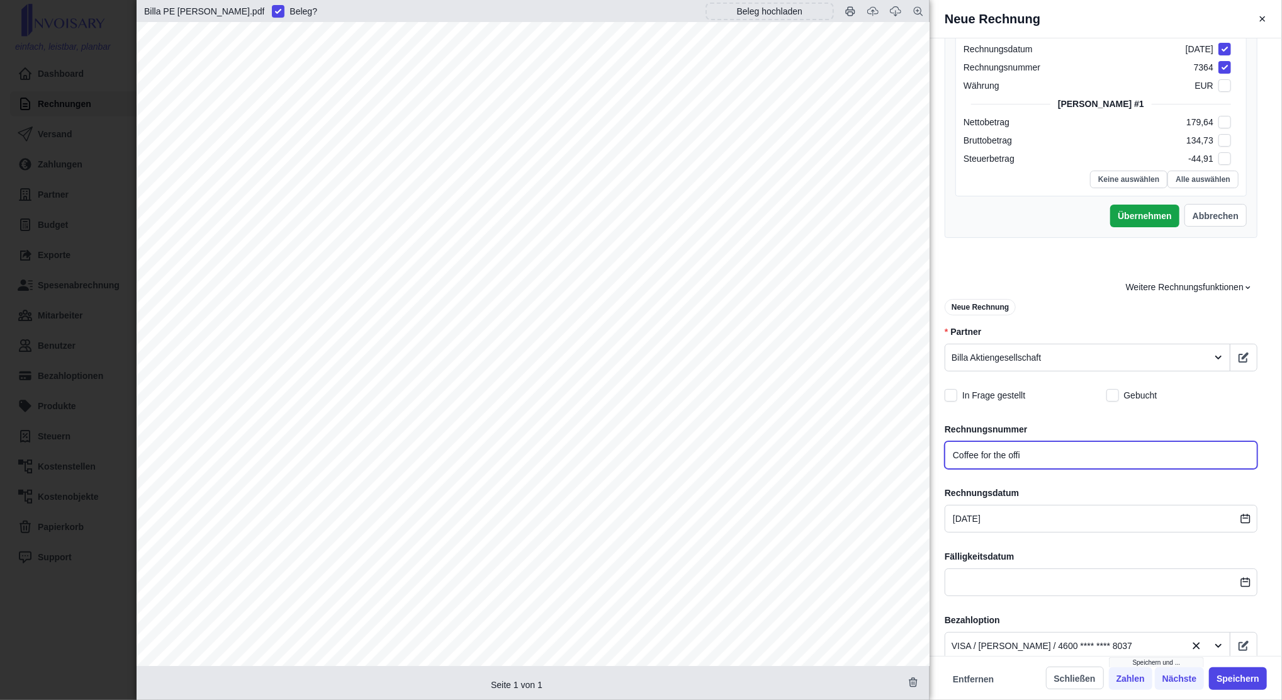
type input "Coffee for the offic"
type input "Billa AG2540 [STREET_ADDRESS]"
type input "Coffee for the office"
click at [1149, 289] on span "Weitere Rechnungsfunktionen" at bounding box center [1189, 287] width 126 height 13
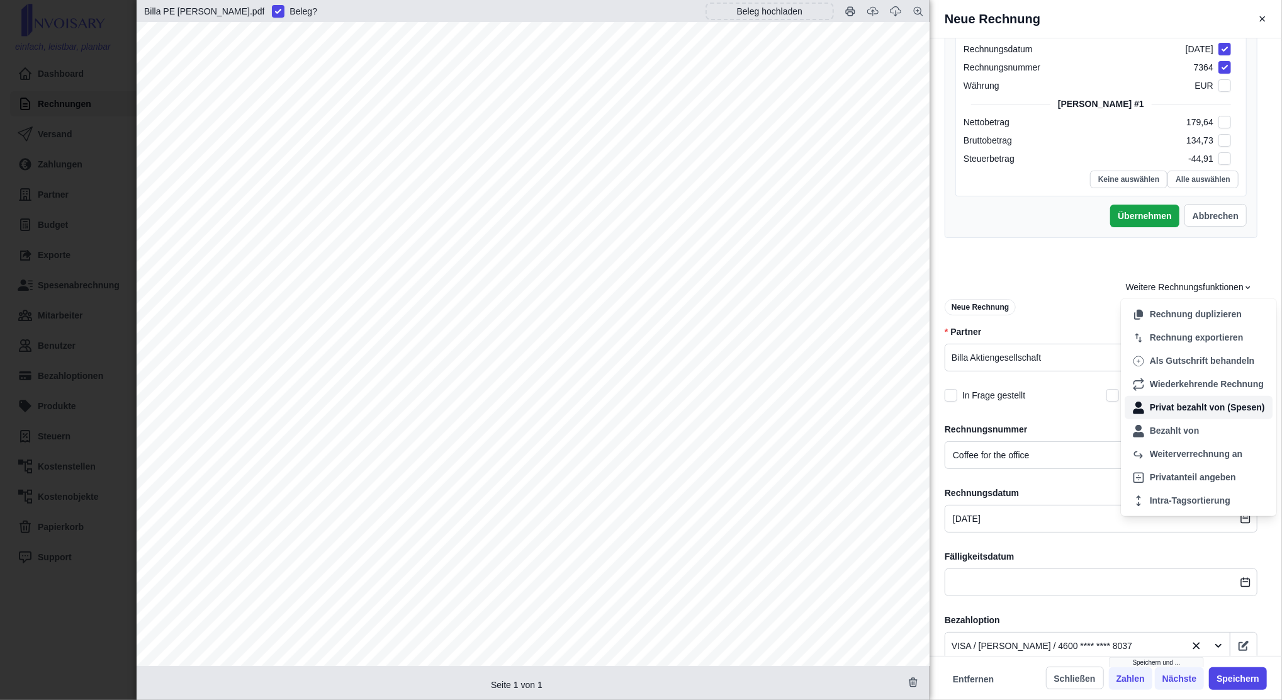
click at [1203, 408] on div "Privat bezahlt von (Spesen)" at bounding box center [1199, 407] width 148 height 23
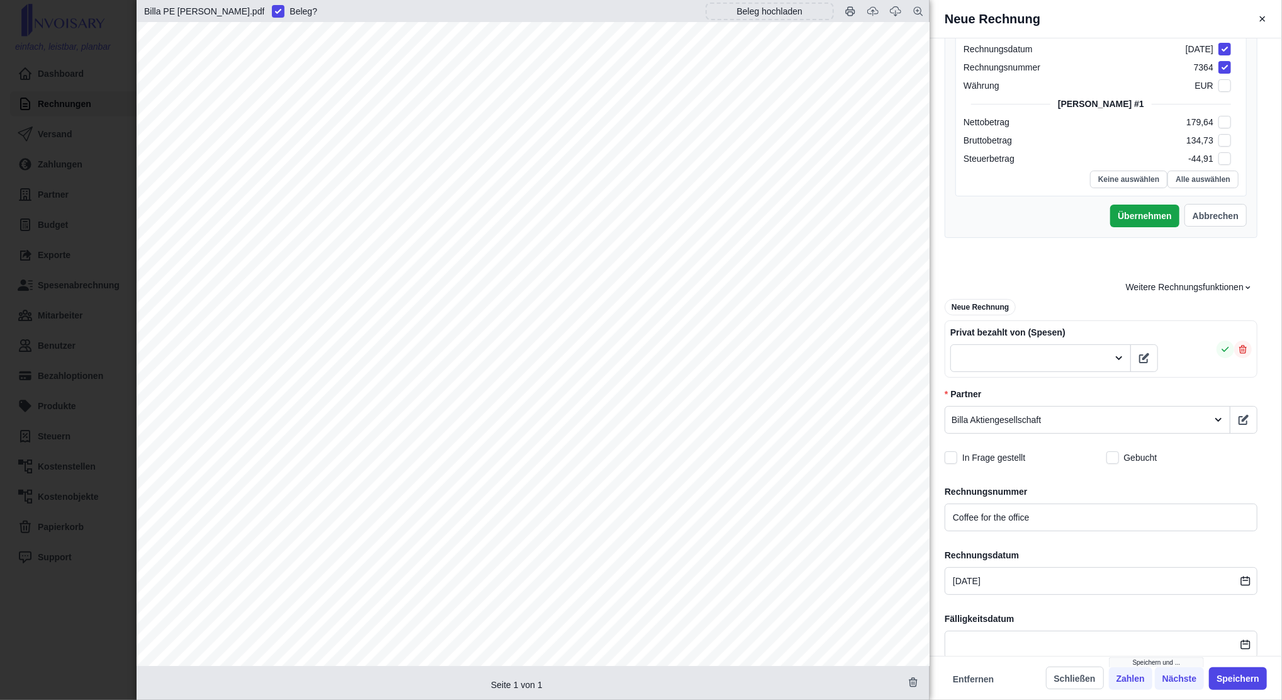
click at [1066, 359] on div at bounding box center [1029, 359] width 144 height 16
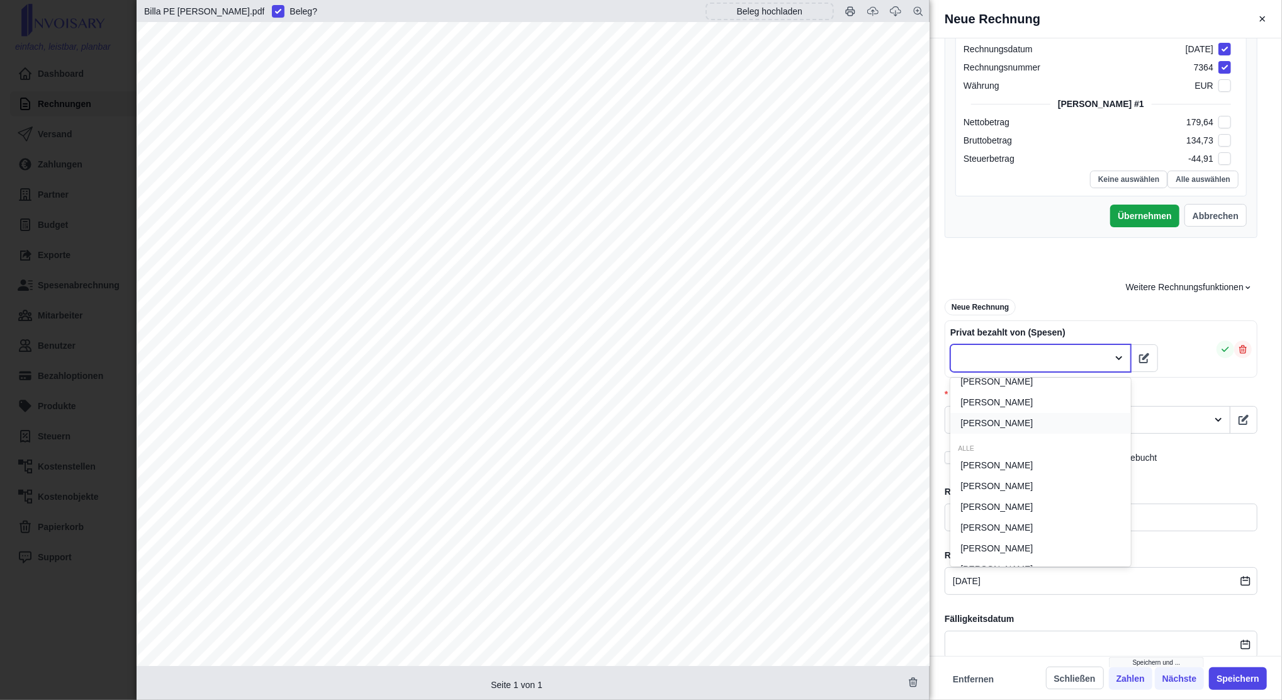
scroll to position [84, 0]
click at [1019, 491] on span "[PERSON_NAME]" at bounding box center [996, 489] width 72 height 13
click at [1223, 351] on icon "button" at bounding box center [1225, 349] width 10 height 10
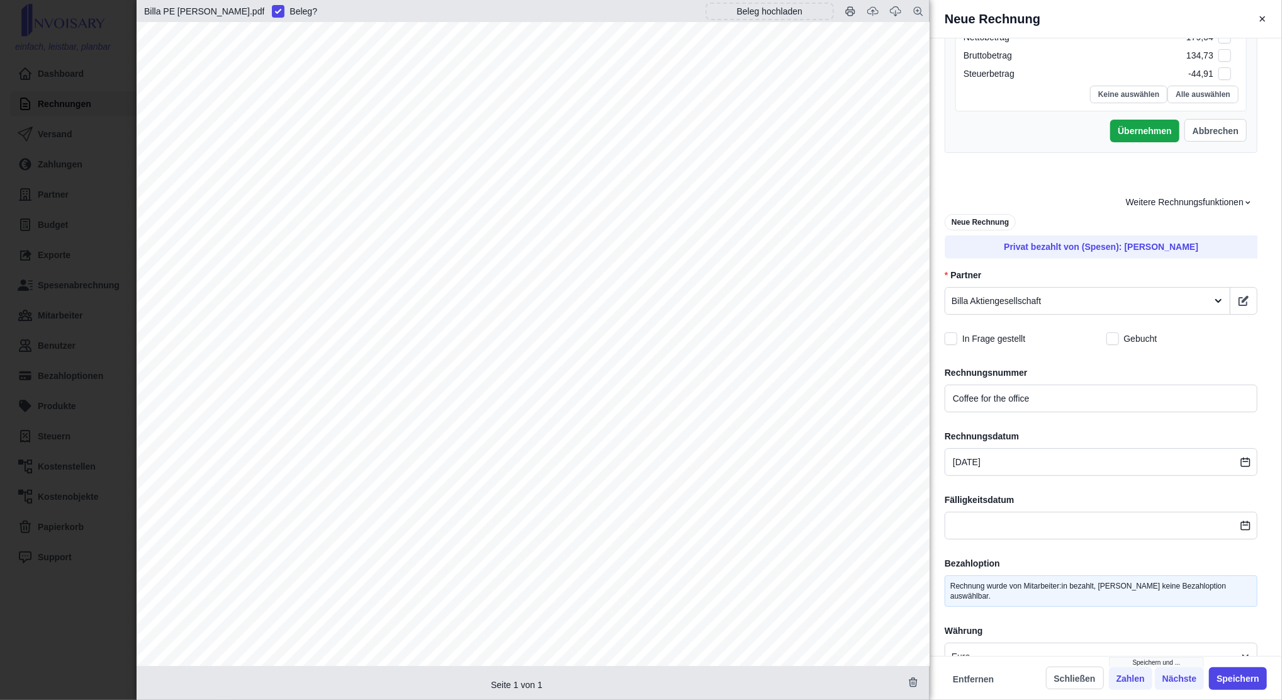
scroll to position [834, 0]
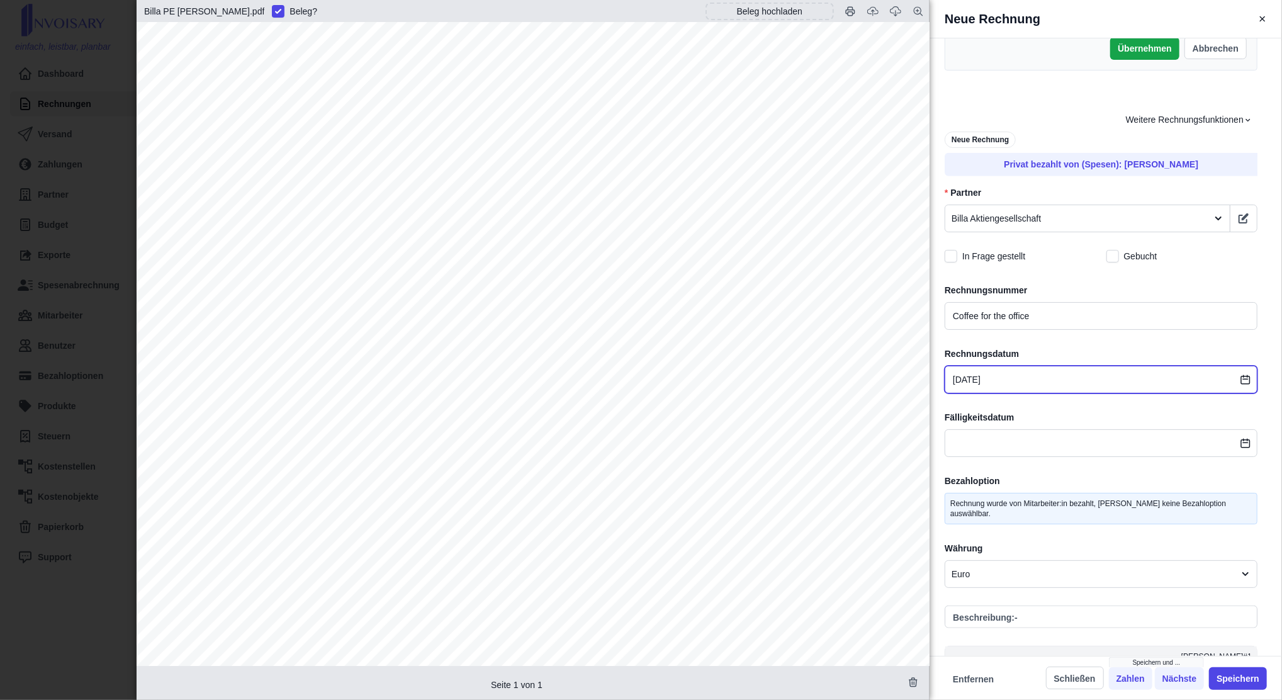
click at [1033, 376] on input "[DATE]" at bounding box center [1101, 380] width 313 height 28
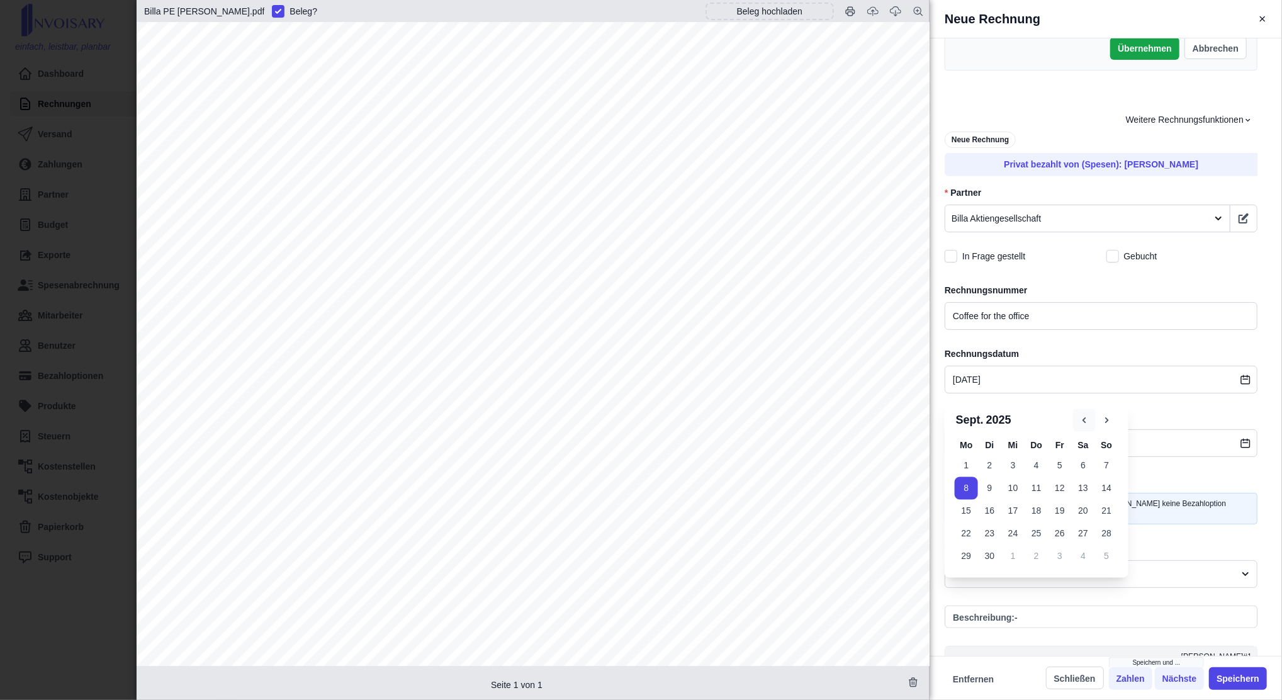
click at [1084, 428] on button "button" at bounding box center [1084, 420] width 23 height 23
click at [1066, 534] on button "22" at bounding box center [1059, 533] width 23 height 23
type input "Billa AG2540 [STREET_ADDRESS]"
type input "[DATE]"
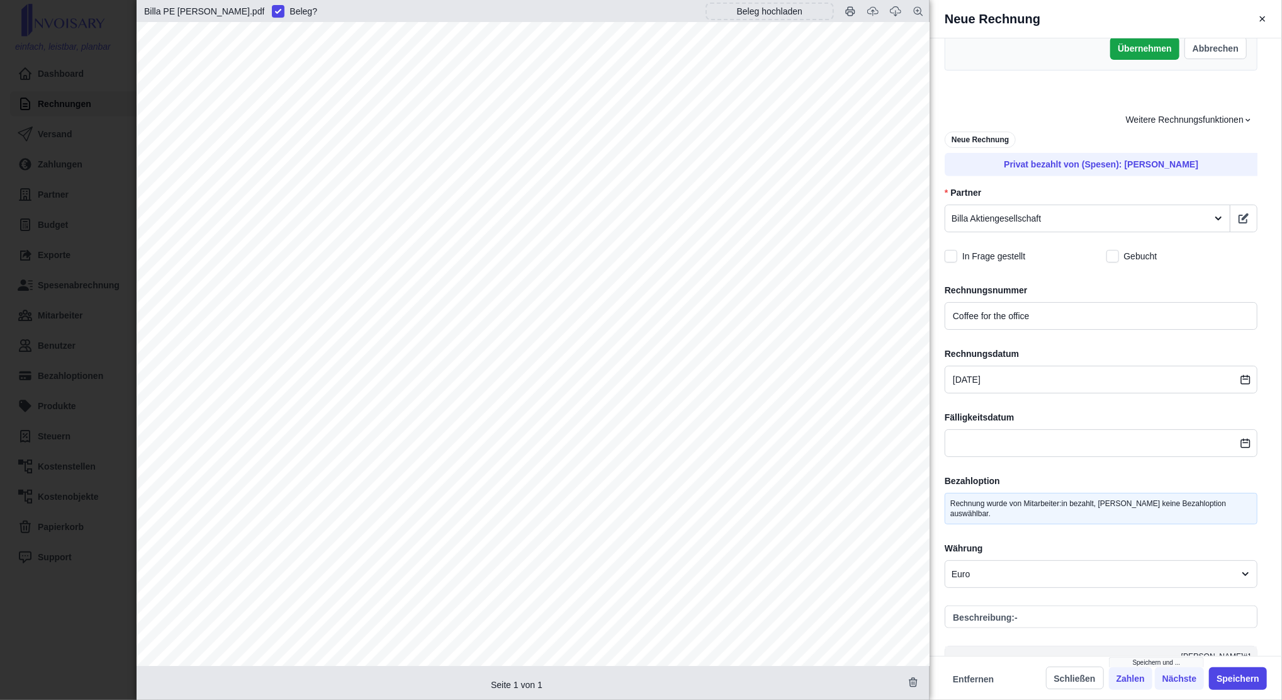
click at [1216, 549] on div "Währung Euro" at bounding box center [1101, 565] width 313 height 46
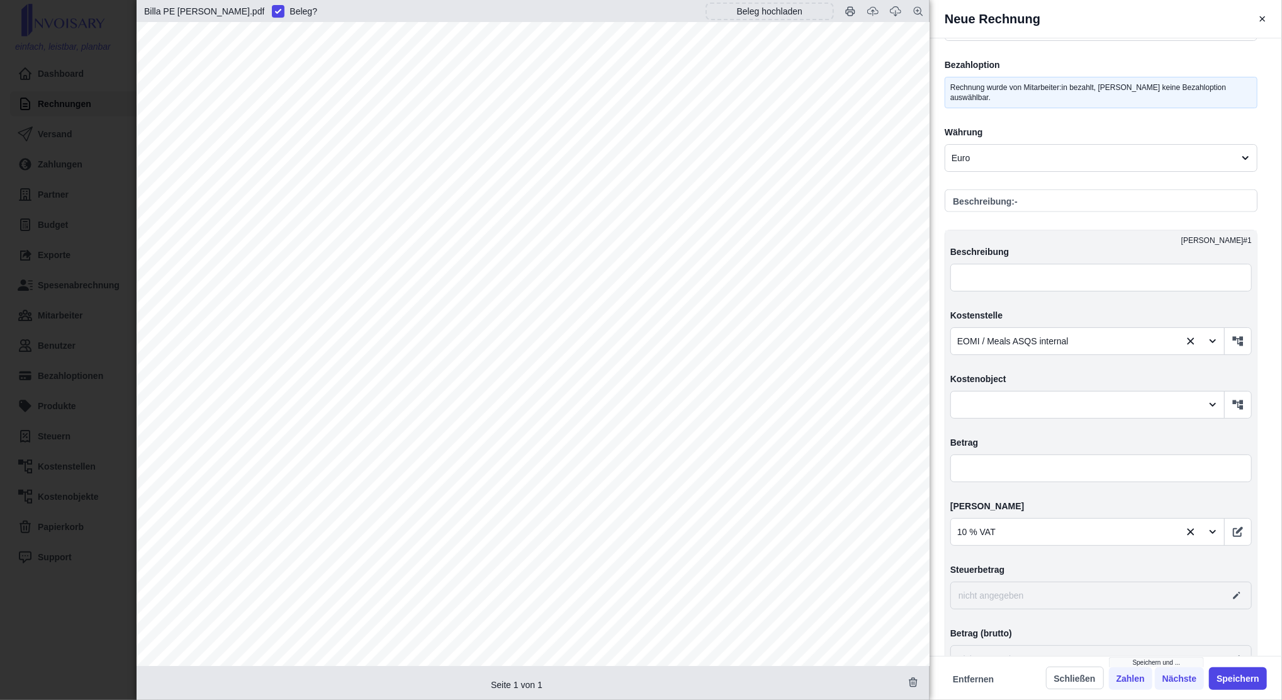
scroll to position [1254, 0]
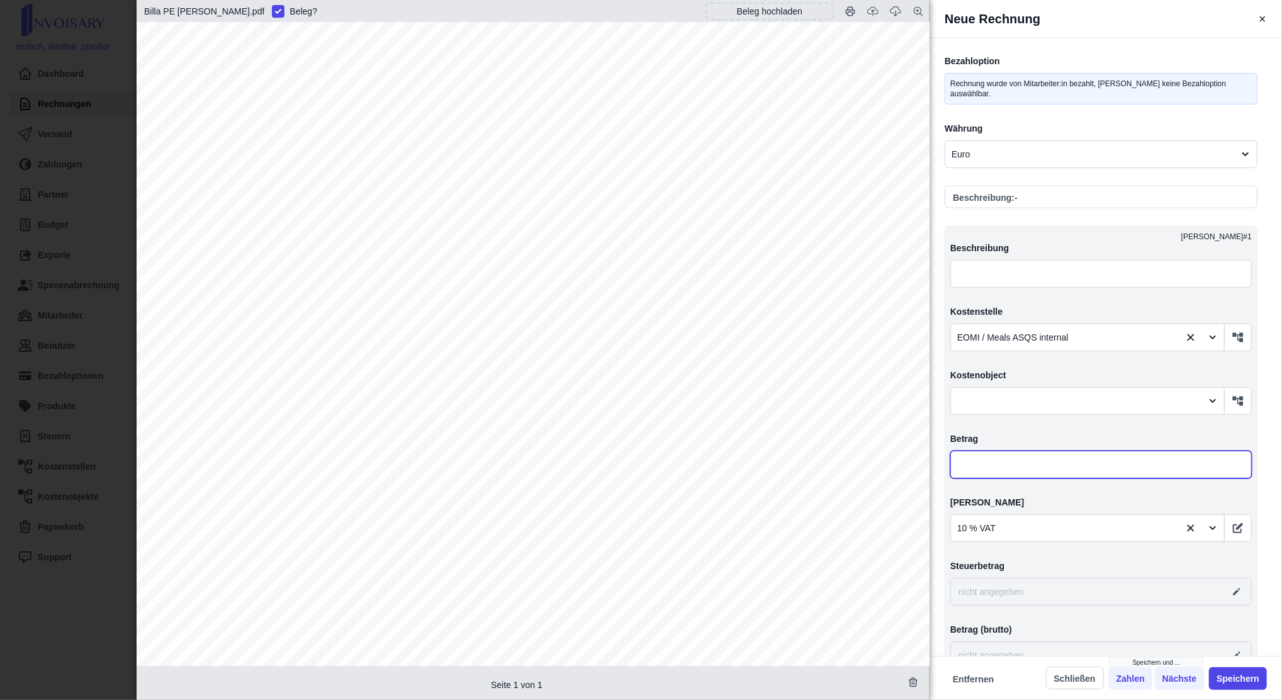
click at [1029, 466] on input "text" at bounding box center [1100, 465] width 301 height 28
type input "Billa AG2540 [STREET_ADDRESS]"
type input "1,00"
type input "0,10"
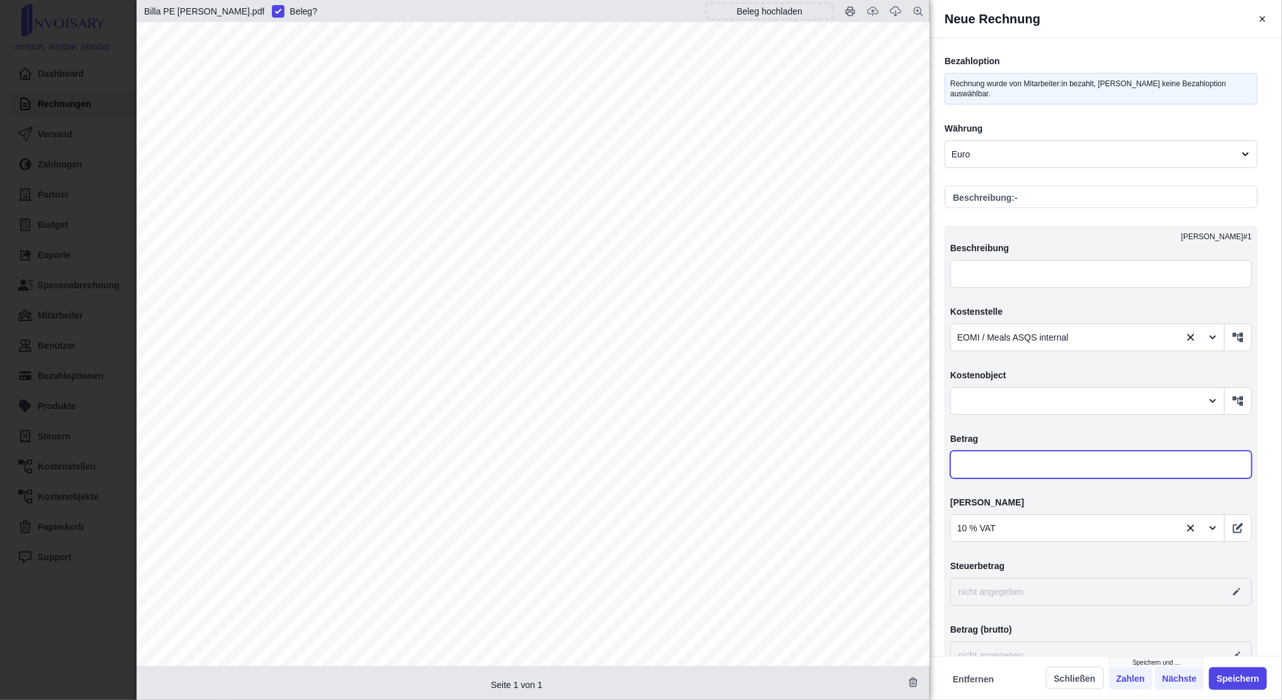
type input "1,10"
type input "Billa AG2540 [STREET_ADDRESS]"
type input "11,00"
type input "1,10"
type input "12,10"
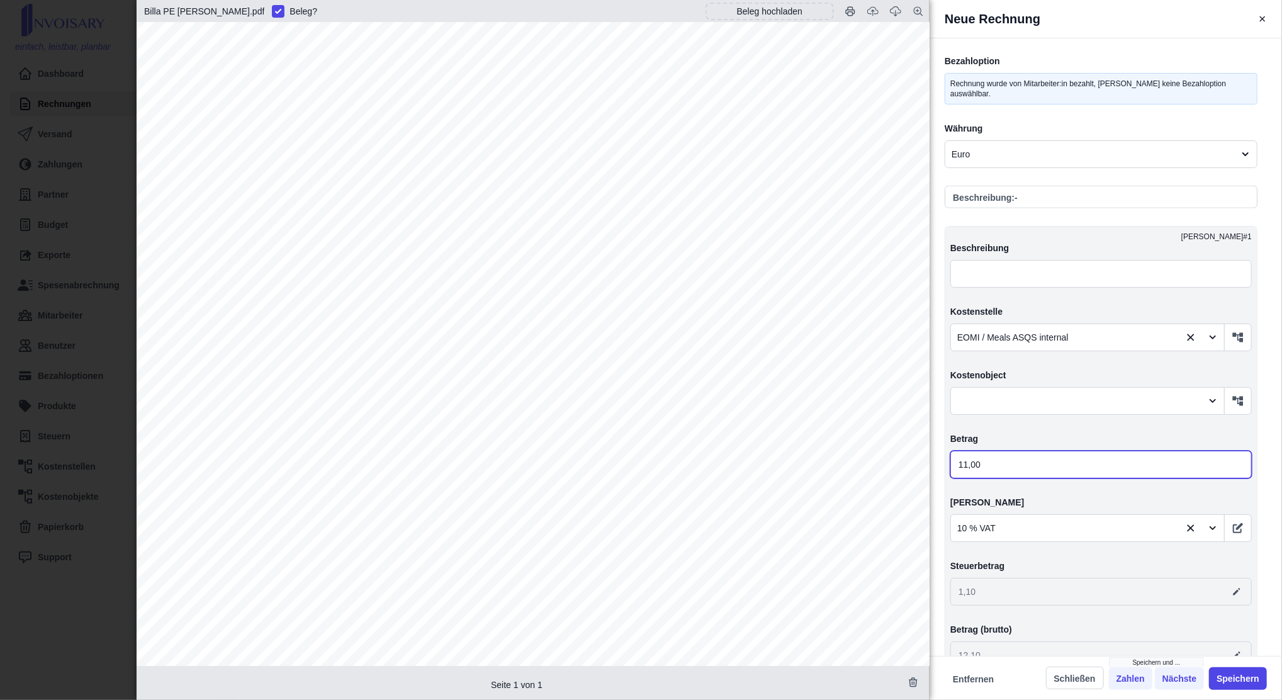
type input "Billa AG2540 [STREET_ADDRESS]"
type input "112,00"
type input "11,20"
type input "123,20"
type input "Billa AG2540 [STREET_ADDRESS]"
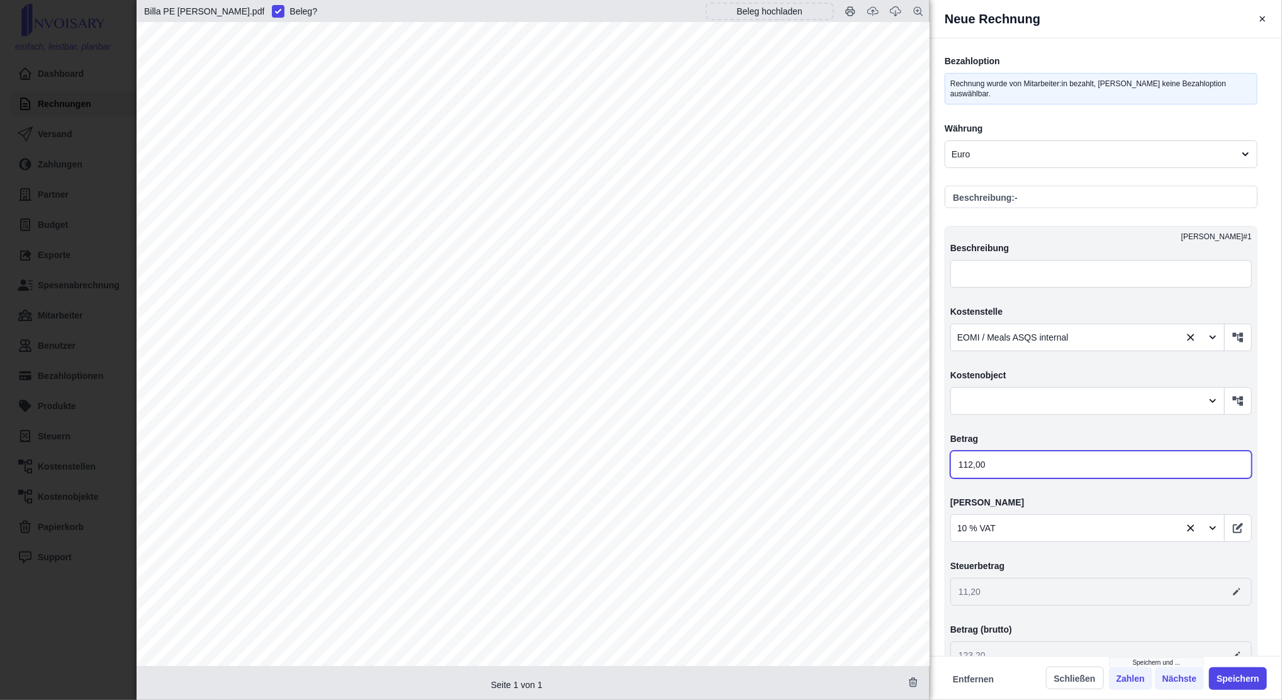
type input "112,00"
type input "Billa AG2540 [STREET_ADDRESS]"
type input "112,20"
type input "11,22"
type input "123,42"
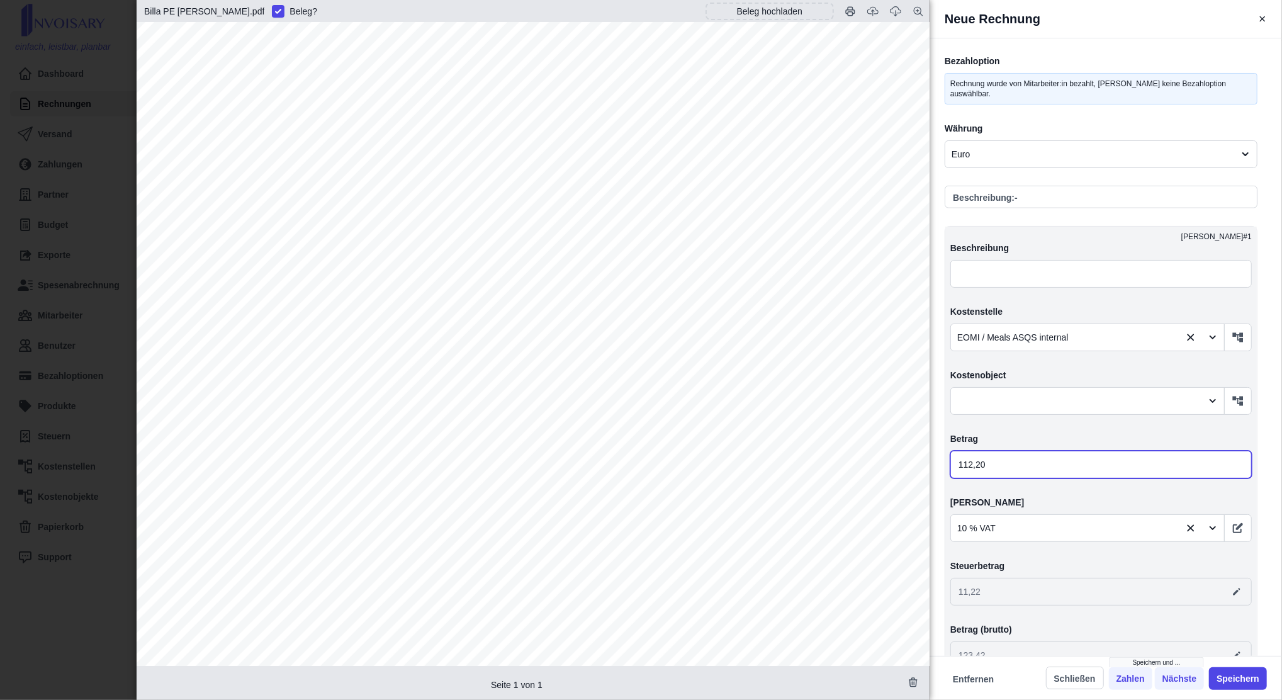
type input "Billa AG2540 [STREET_ADDRESS]"
type input "112,28"
type input "11,23"
type input "123,51"
type input "Billa AG2540 [STREET_ADDRESS]"
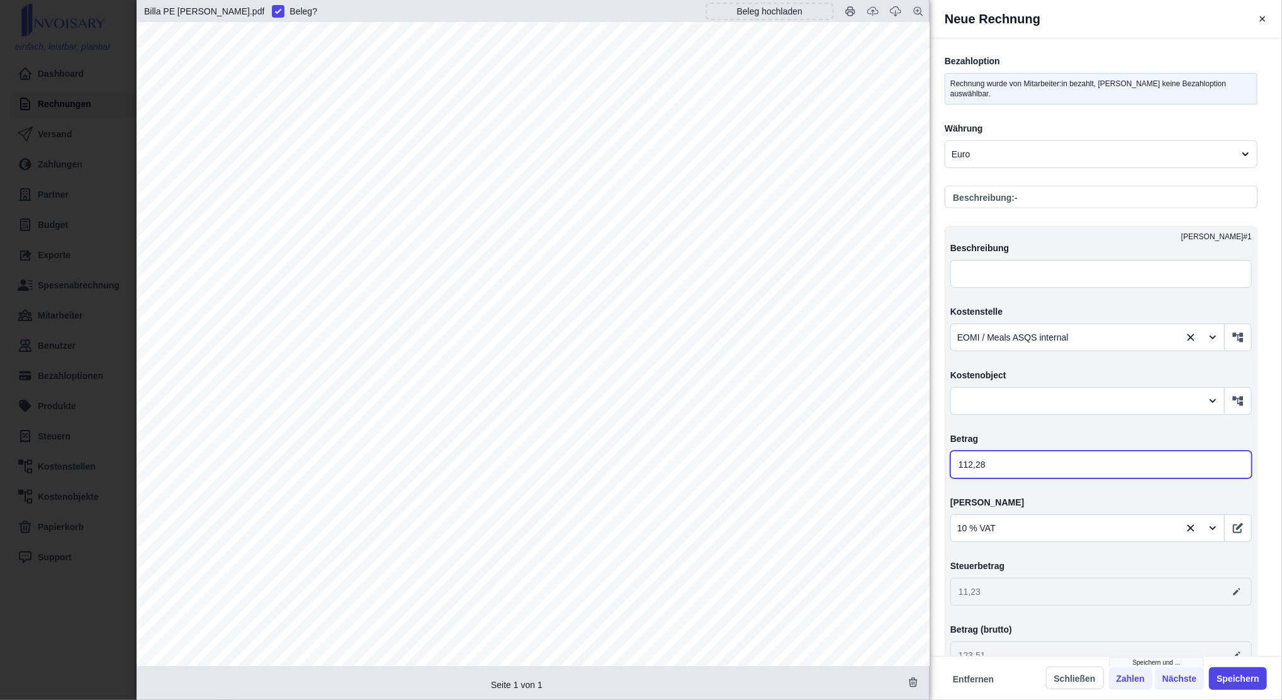
type input "112,28"
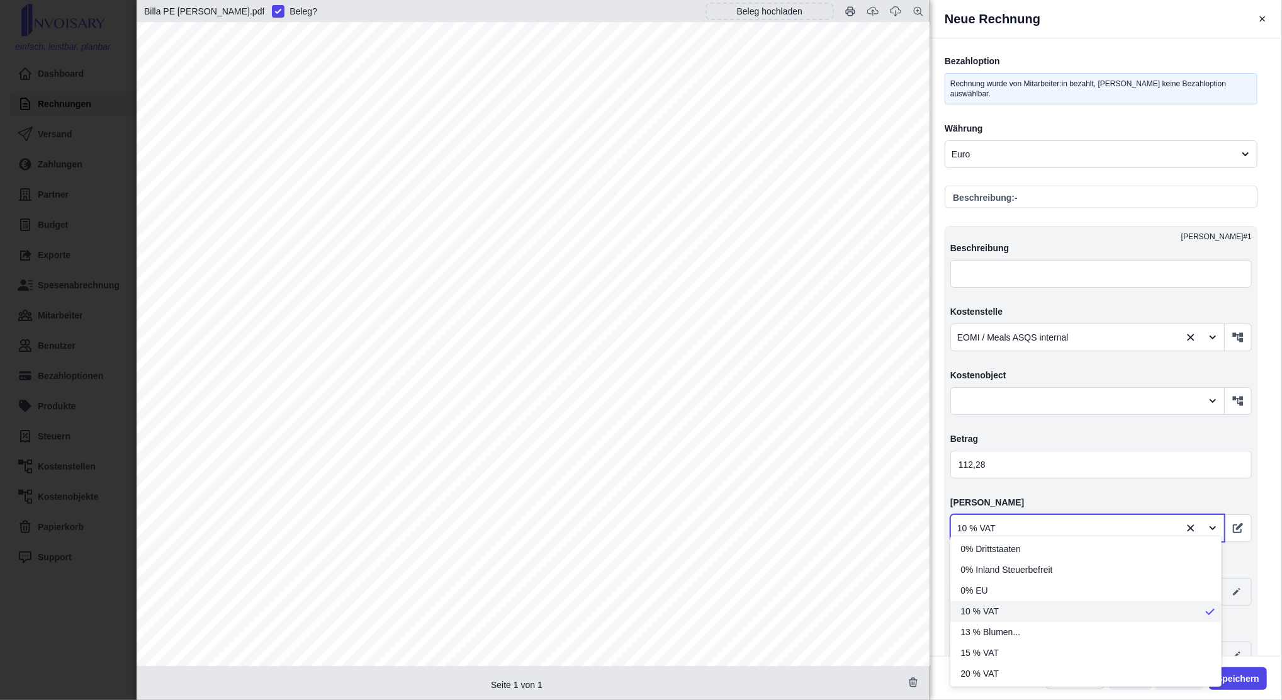
click at [1170, 514] on div "10 % VAT" at bounding box center [1087, 528] width 274 height 28
click at [1009, 672] on div "20 % VAT" at bounding box center [1085, 673] width 271 height 21
type input "Billa AG2540 [STREET_ADDRESS]"
type input "22,46"
type input "134,74"
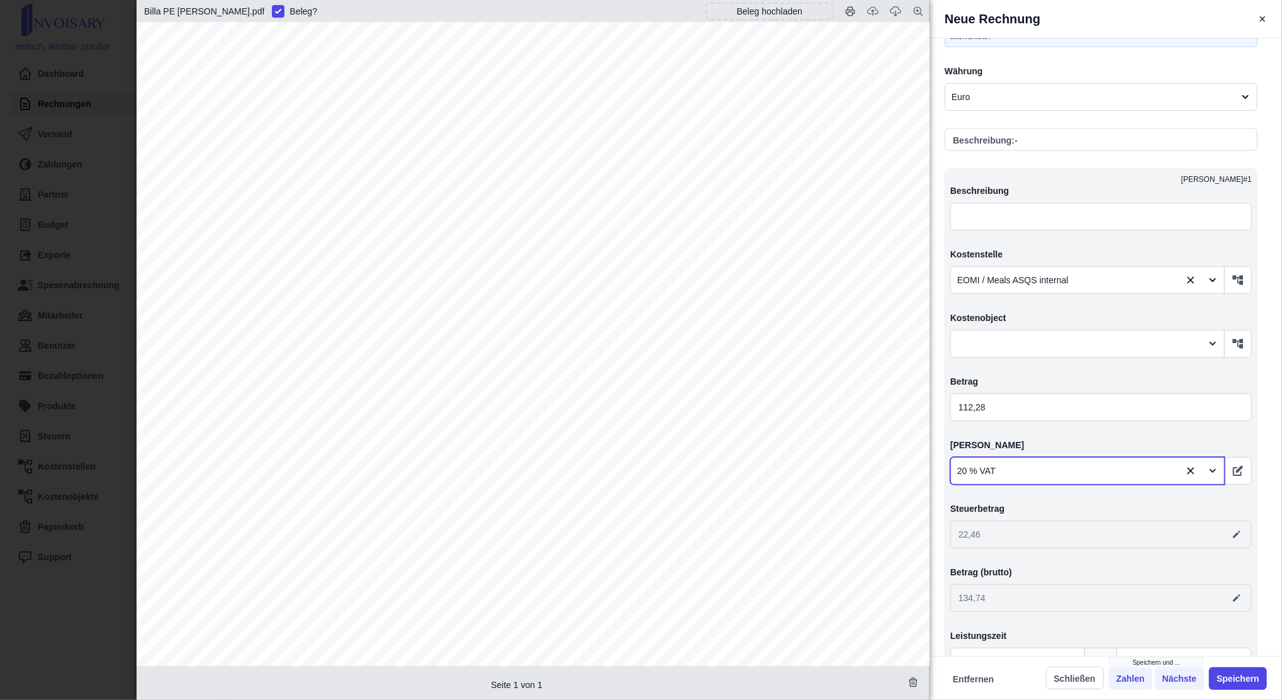
scroll to position [1401, 0]
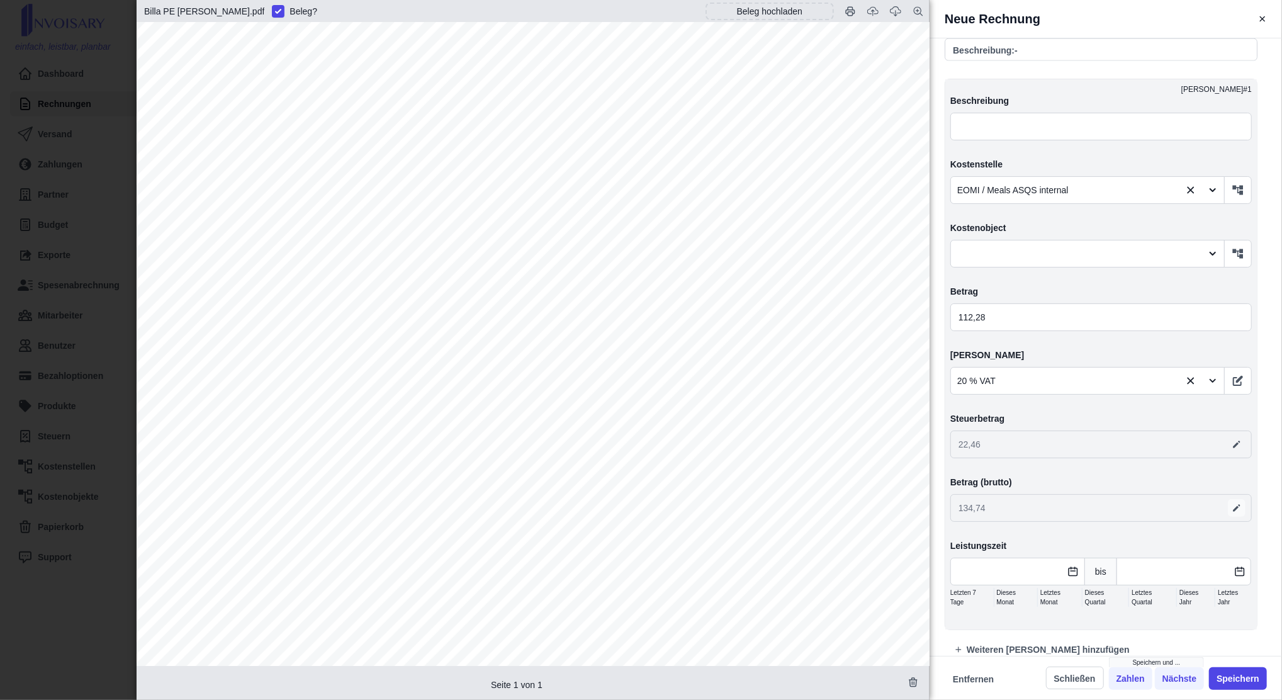
click at [1232, 503] on icon "button" at bounding box center [1237, 508] width 10 height 10
type input "Billa AG2540 [STREET_ADDRESS]"
drag, startPoint x: 991, startPoint y: 502, endPoint x: 980, endPoint y: 502, distance: 10.7
click at [980, 502] on input "134,74" at bounding box center [1100, 508] width 301 height 28
type input "134,73"
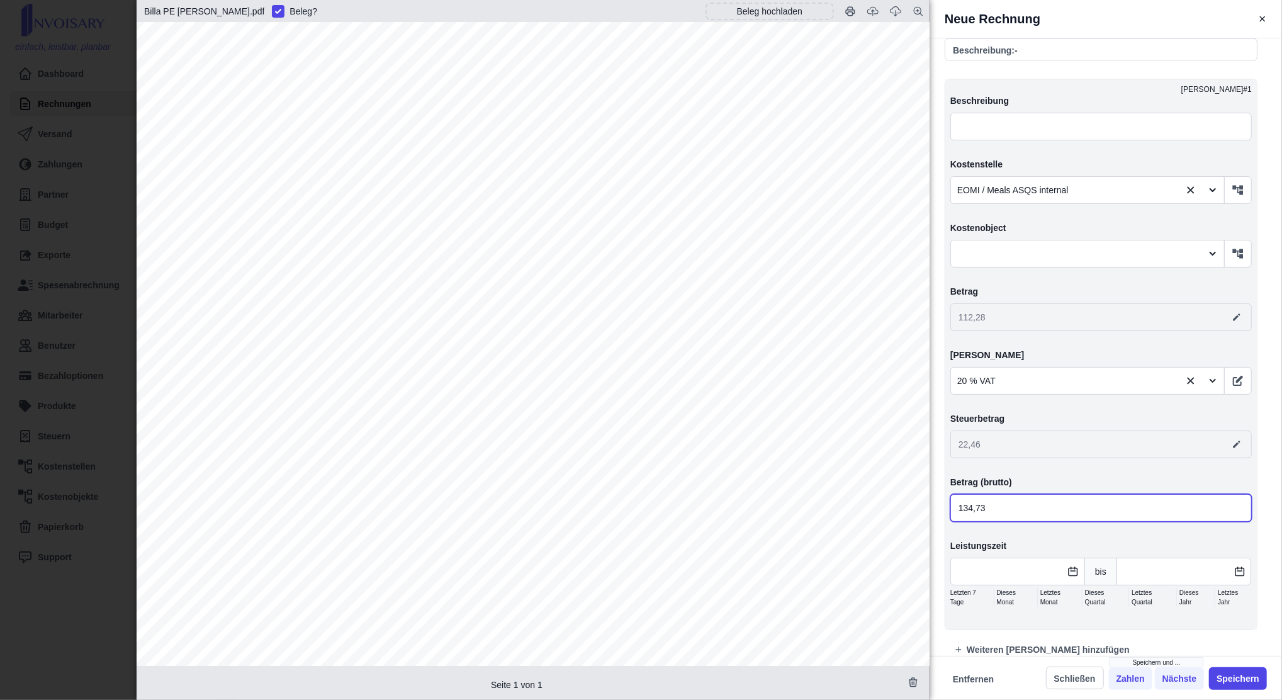
type input "Billa AG2540 [STREET_ADDRESS]"
type input "22,45"
type input "Billa AG2540 [STREET_ADDRESS]"
type input "134,73"
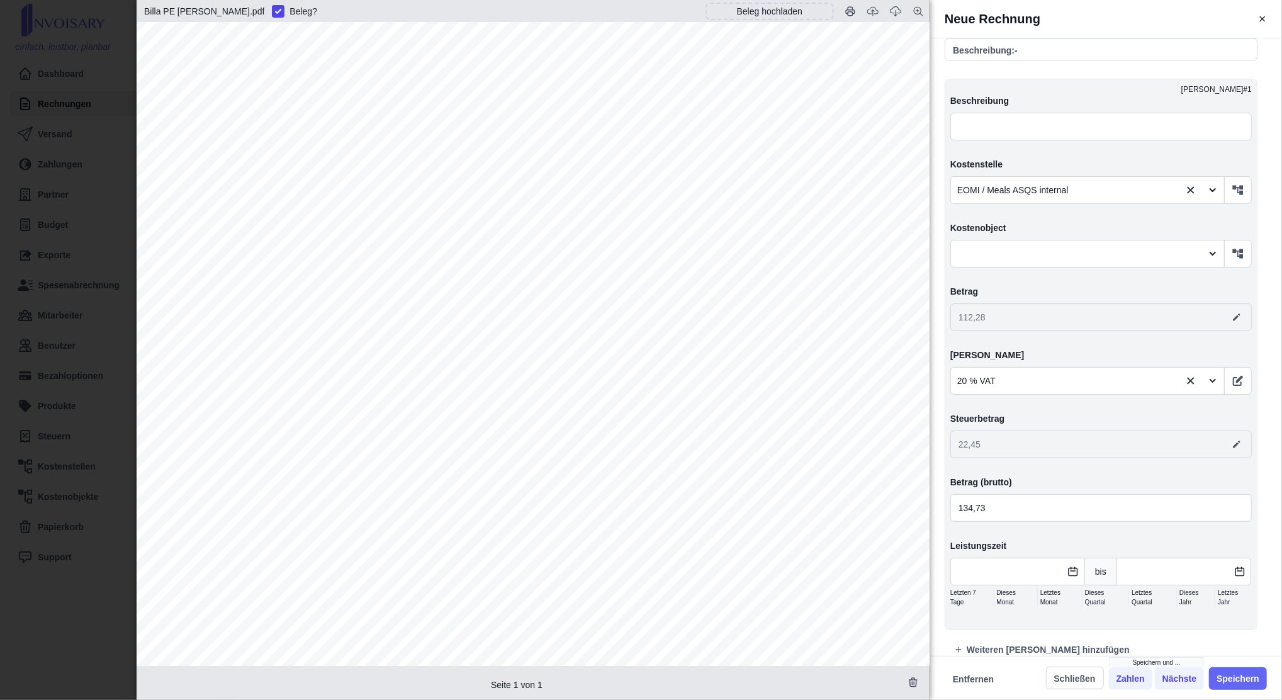
click at [1233, 676] on button "Speichern" at bounding box center [1238, 678] width 58 height 23
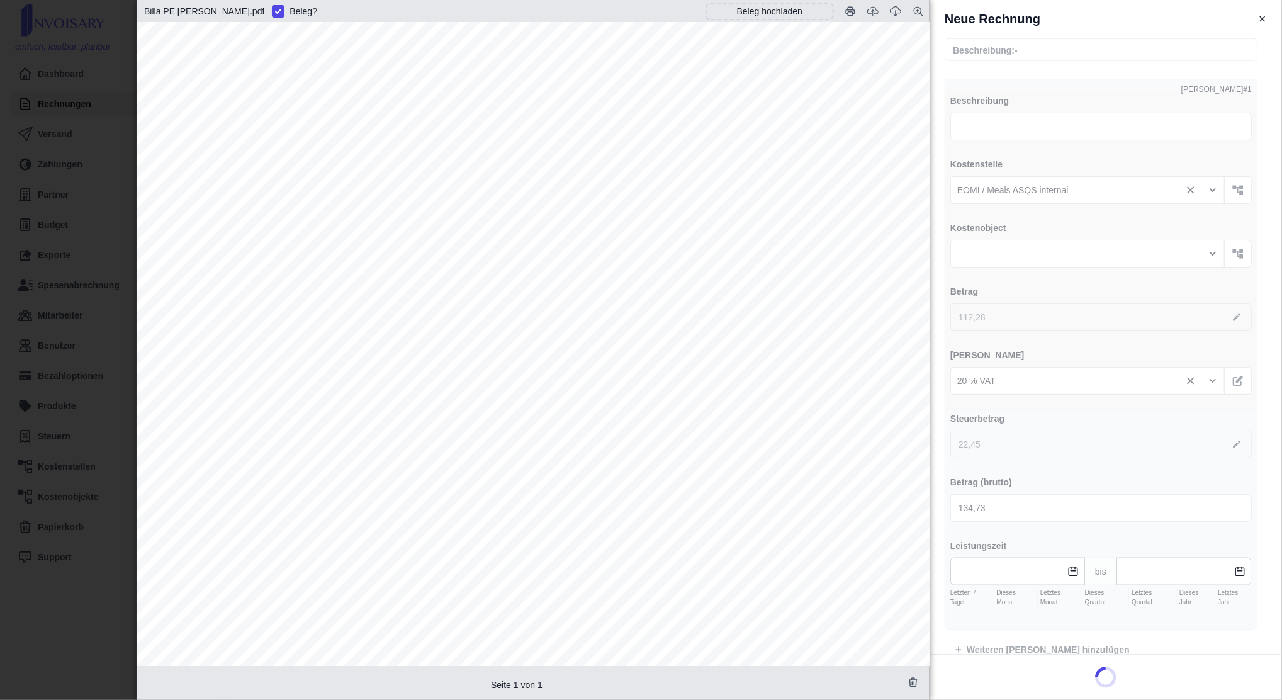
type input "Billa AG2540 [STREET_ADDRESS]"
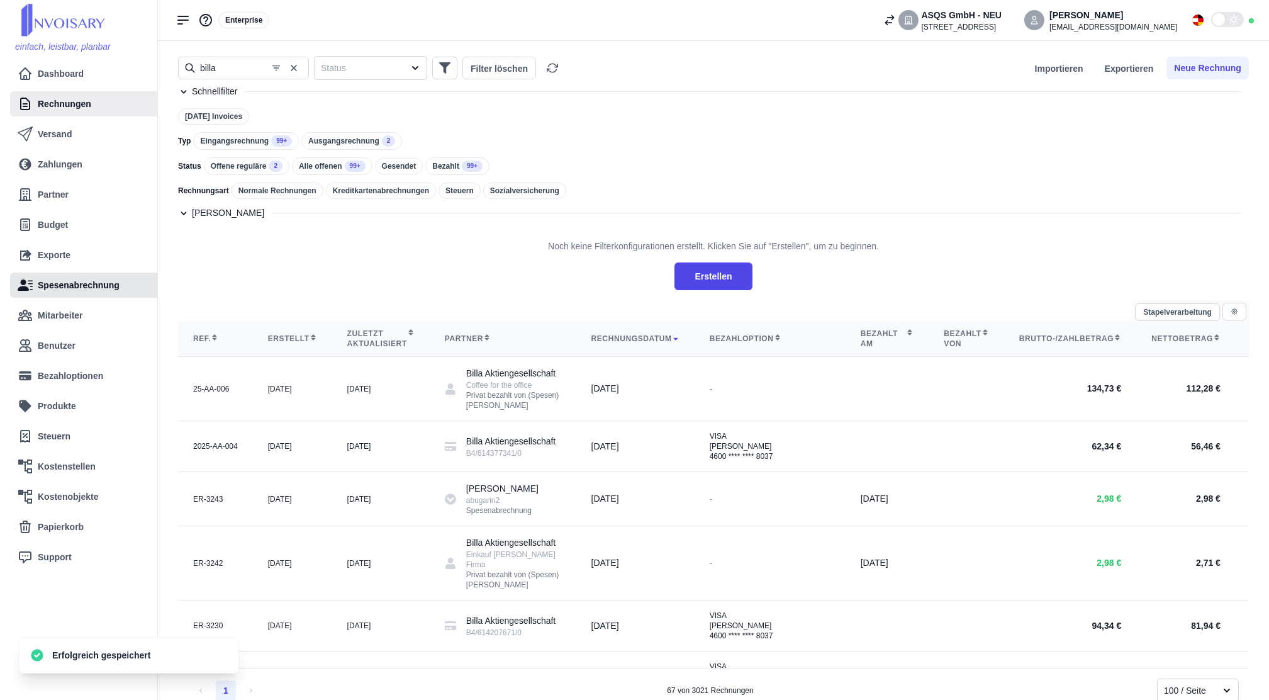
click at [70, 295] on link "Spesenabrechnung" at bounding box center [85, 284] width 135 height 25
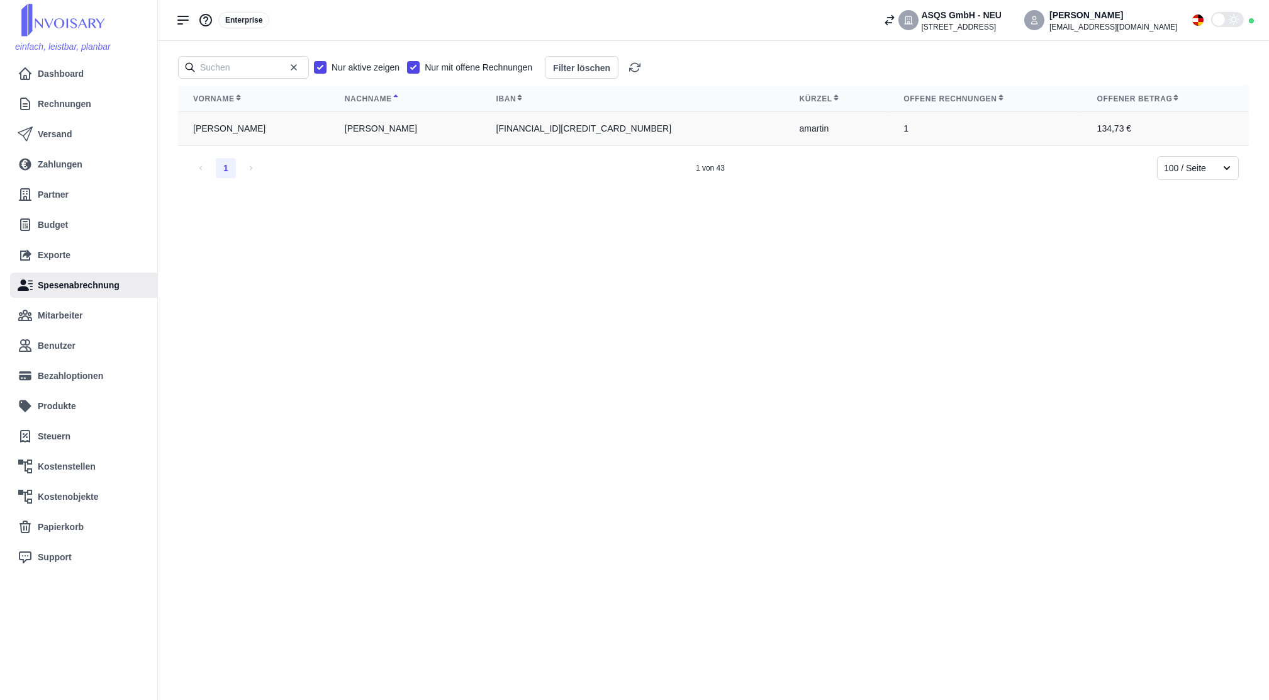
click at [359, 125] on td "[PERSON_NAME]" at bounding box center [406, 129] width 152 height 34
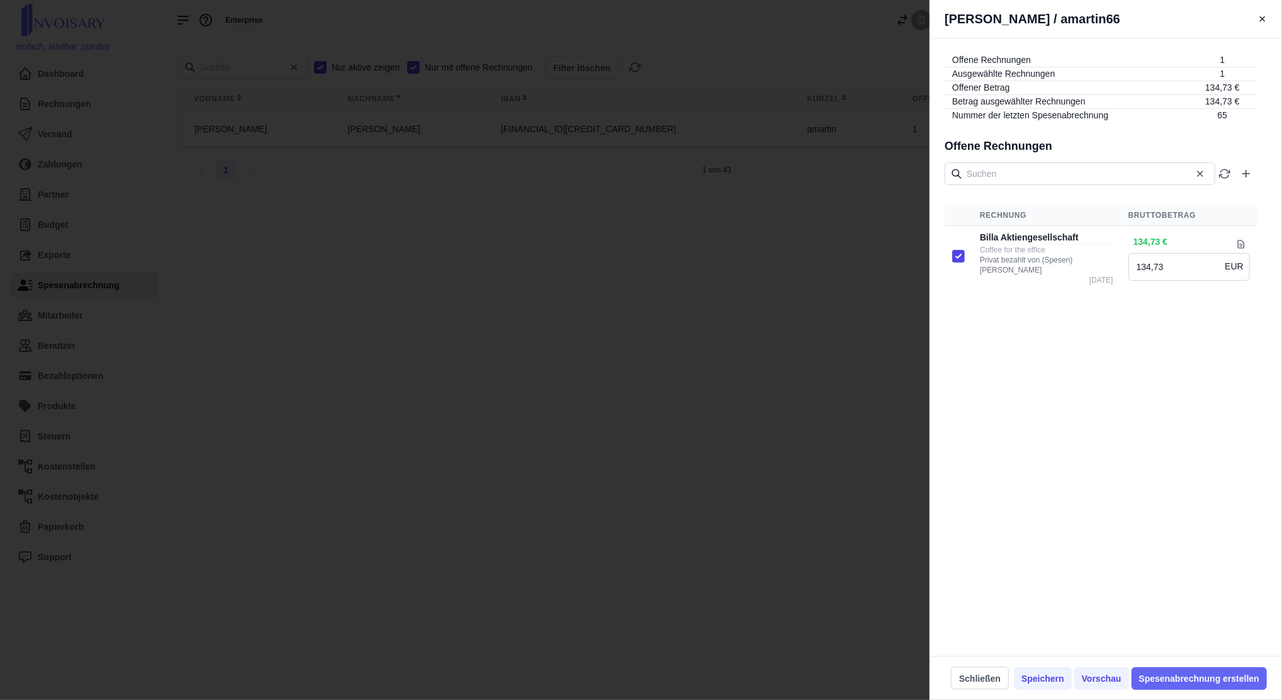
click at [1203, 681] on button "Spesenabrechnung erstellen" at bounding box center [1198, 678] width 135 height 23
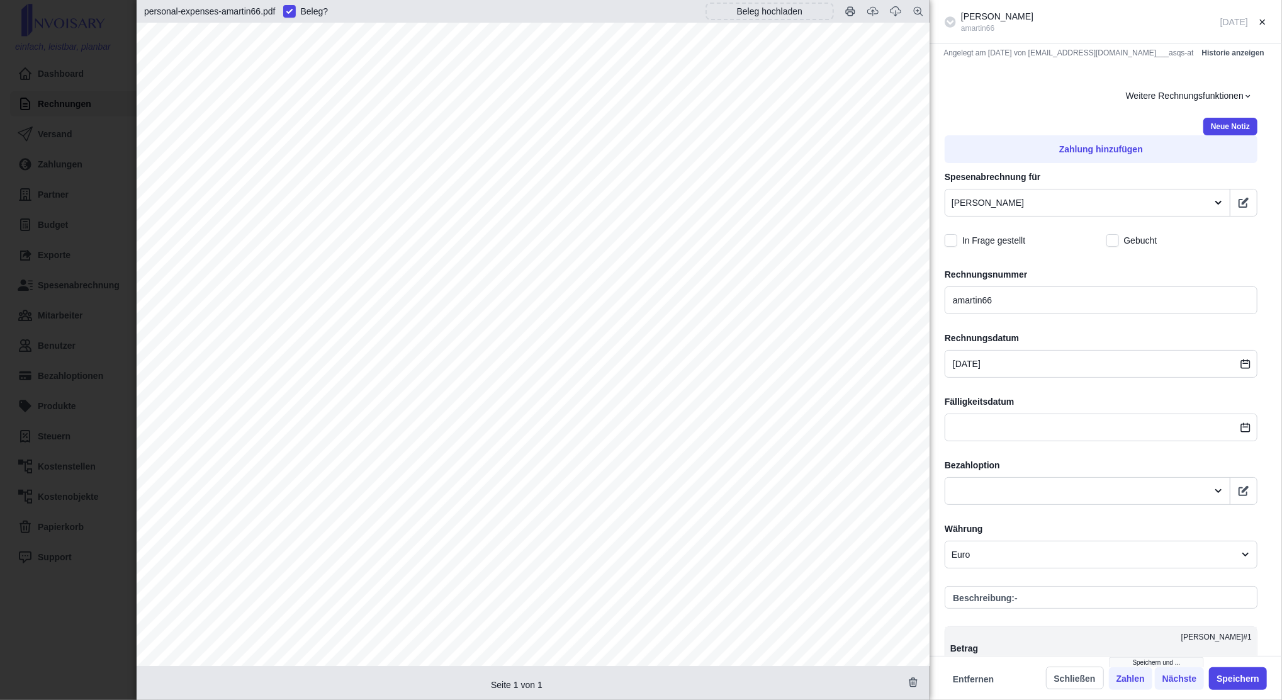
click at [1150, 475] on div "Bezahloption" at bounding box center [1101, 482] width 313 height 46
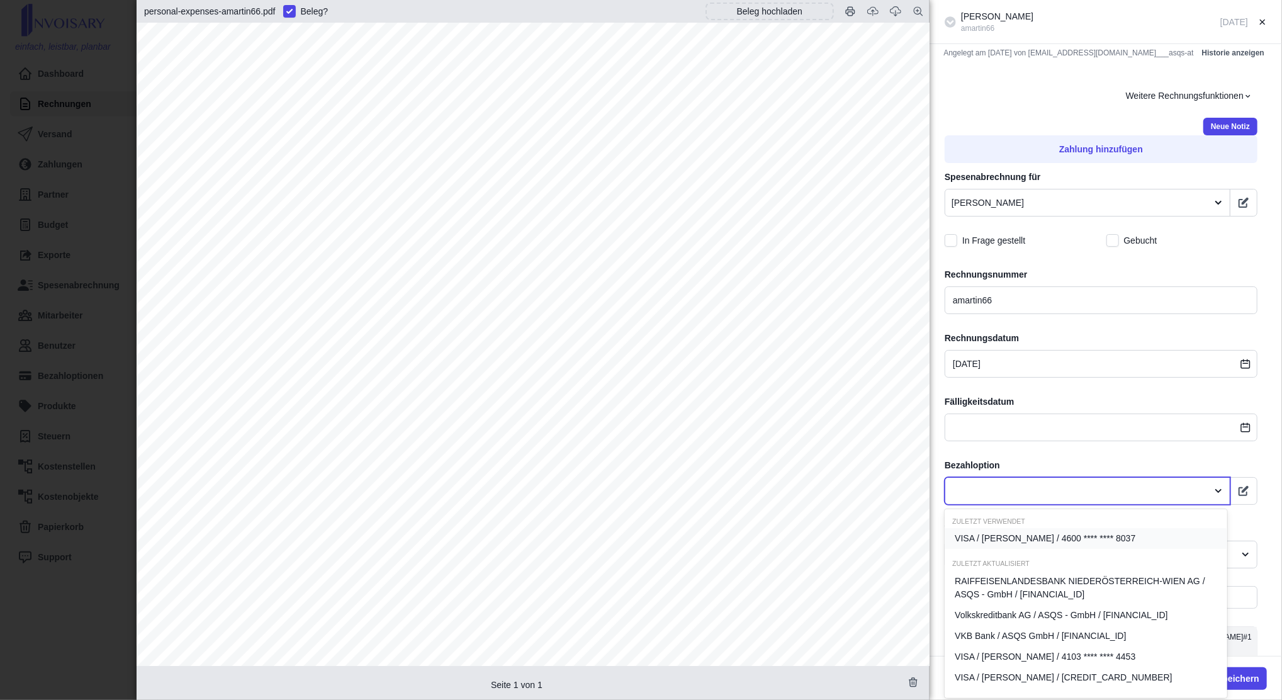
click at [1147, 483] on div at bounding box center [1075, 491] width 249 height 16
click at [1100, 636] on span "VKB Bank / ASQS GmbH / [FINANCIAL_ID]" at bounding box center [1040, 635] width 171 height 13
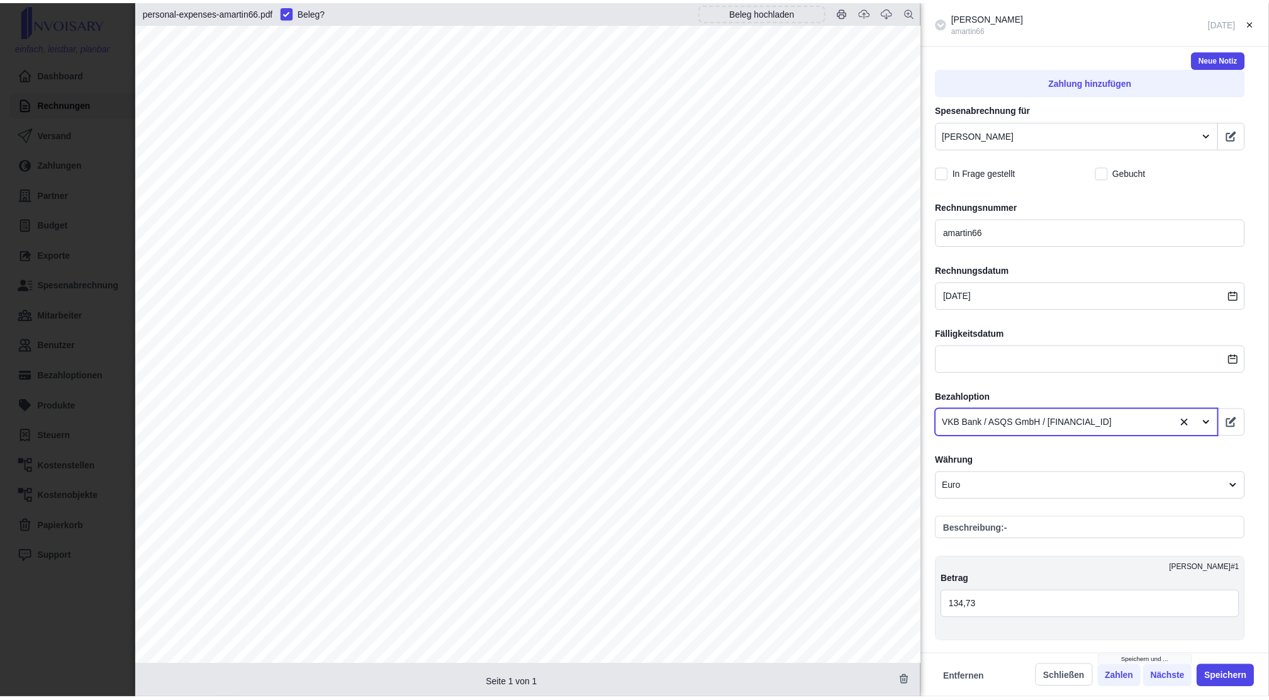
scroll to position [233, 0]
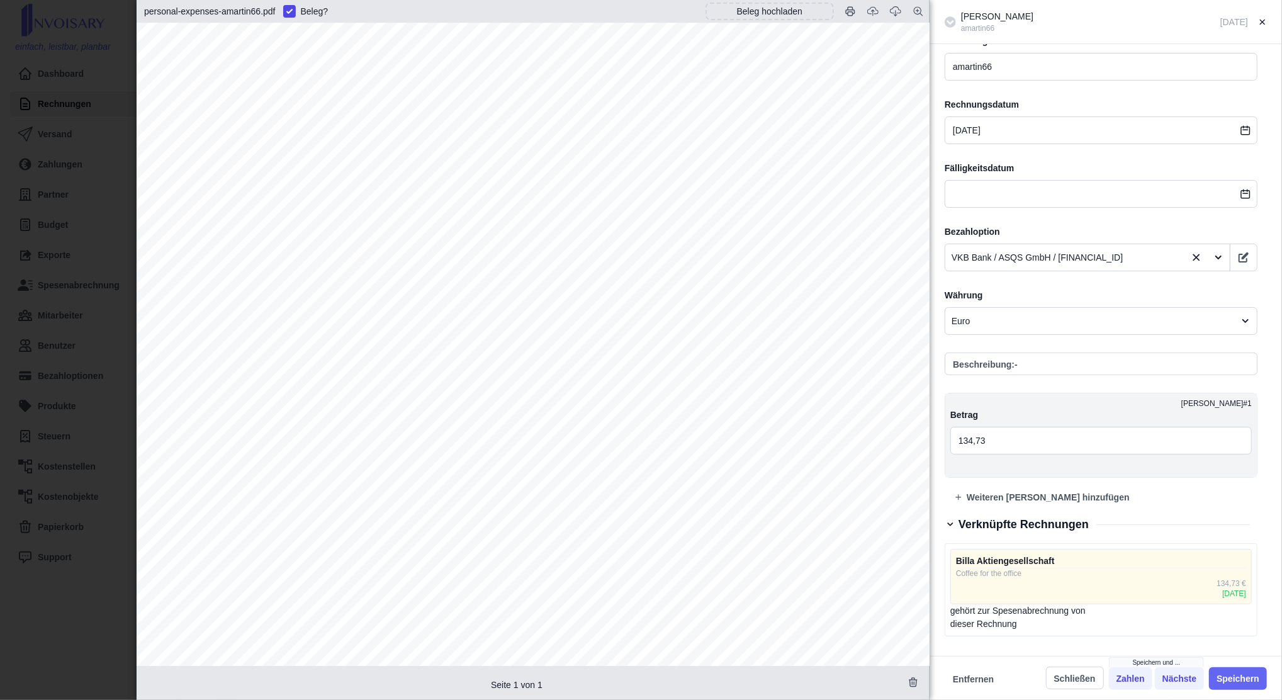
click at [1240, 677] on button "Speichern" at bounding box center [1238, 678] width 58 height 23
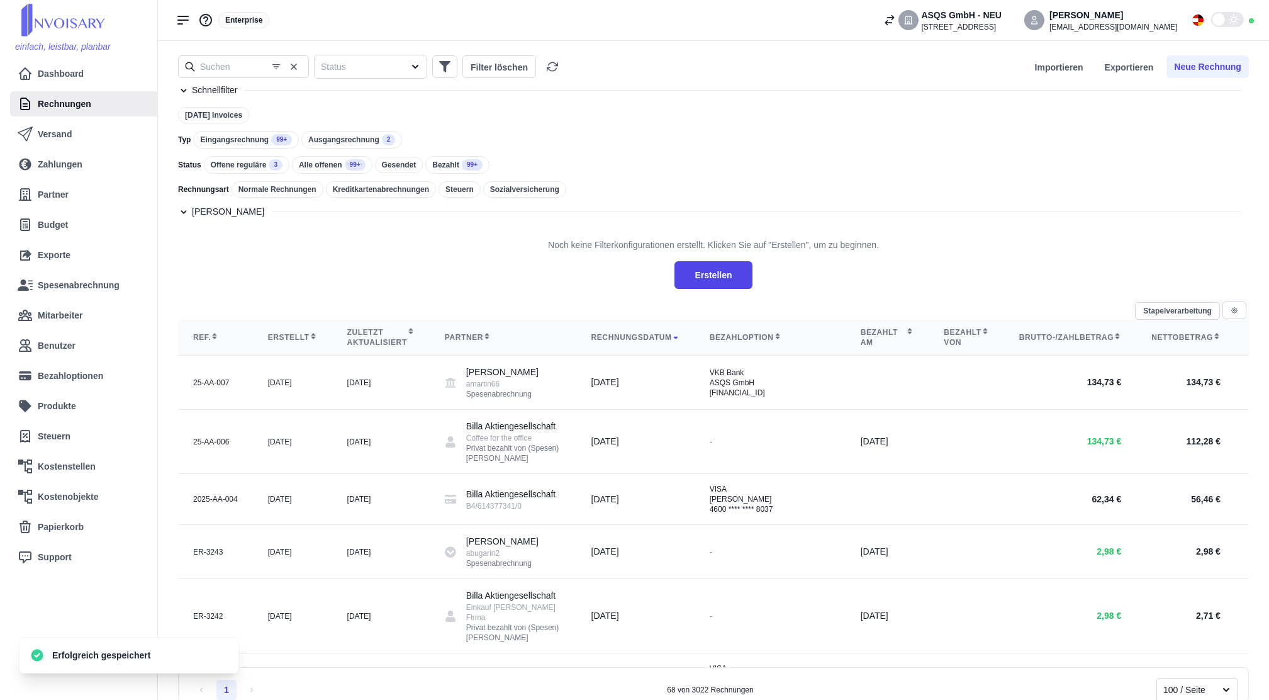
scroll to position [0, 0]
click at [242, 152] on div "[DATE] Invoices Typ Eingangsrechnung 99+ Ausgangsrechnung 2 Status Offene regul…" at bounding box center [713, 157] width 1071 height 98
click at [242, 147] on div "Eingangsrechnung 99+" at bounding box center [246, 141] width 106 height 18
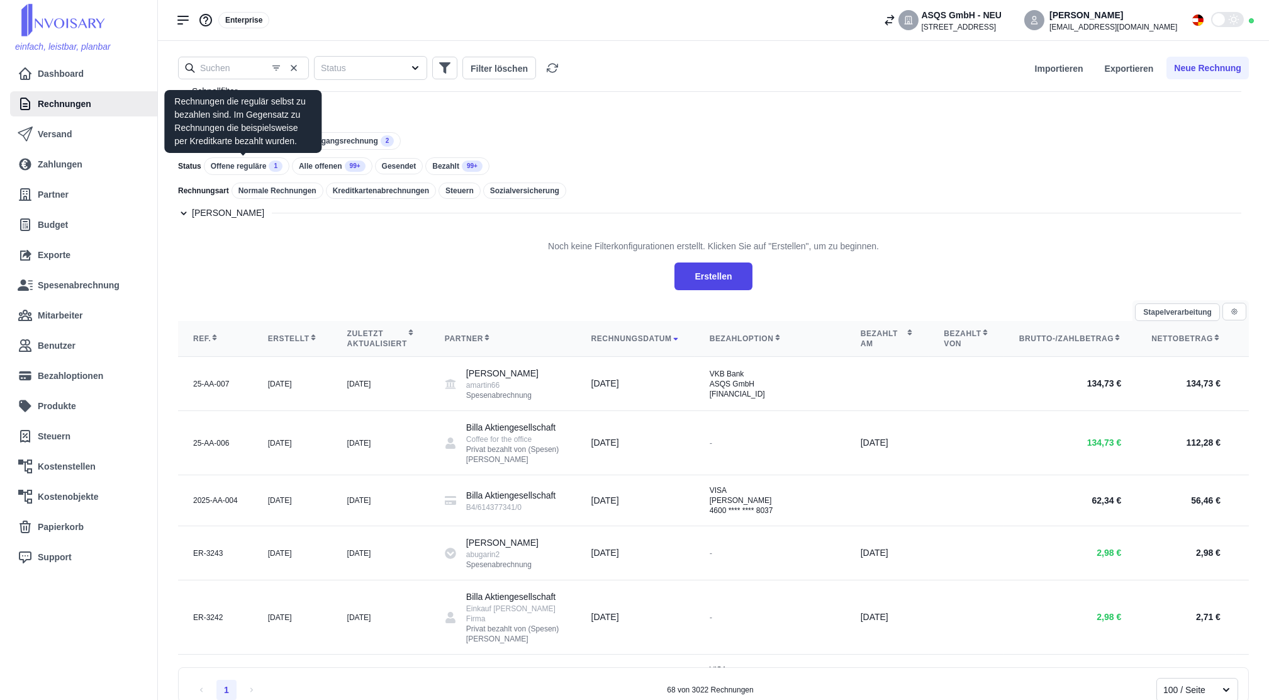
click at [248, 162] on div "Offene reguläre 1" at bounding box center [247, 166] width 86 height 18
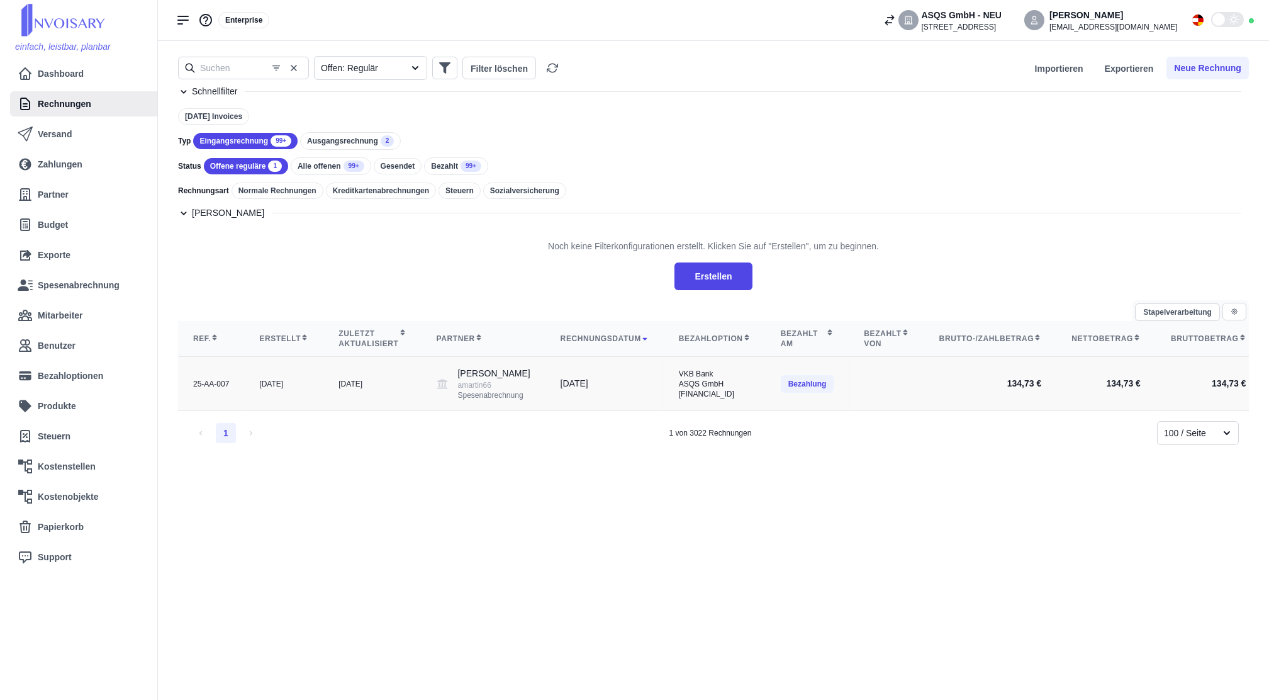
click at [363, 379] on td "[DATE]" at bounding box center [372, 384] width 98 height 54
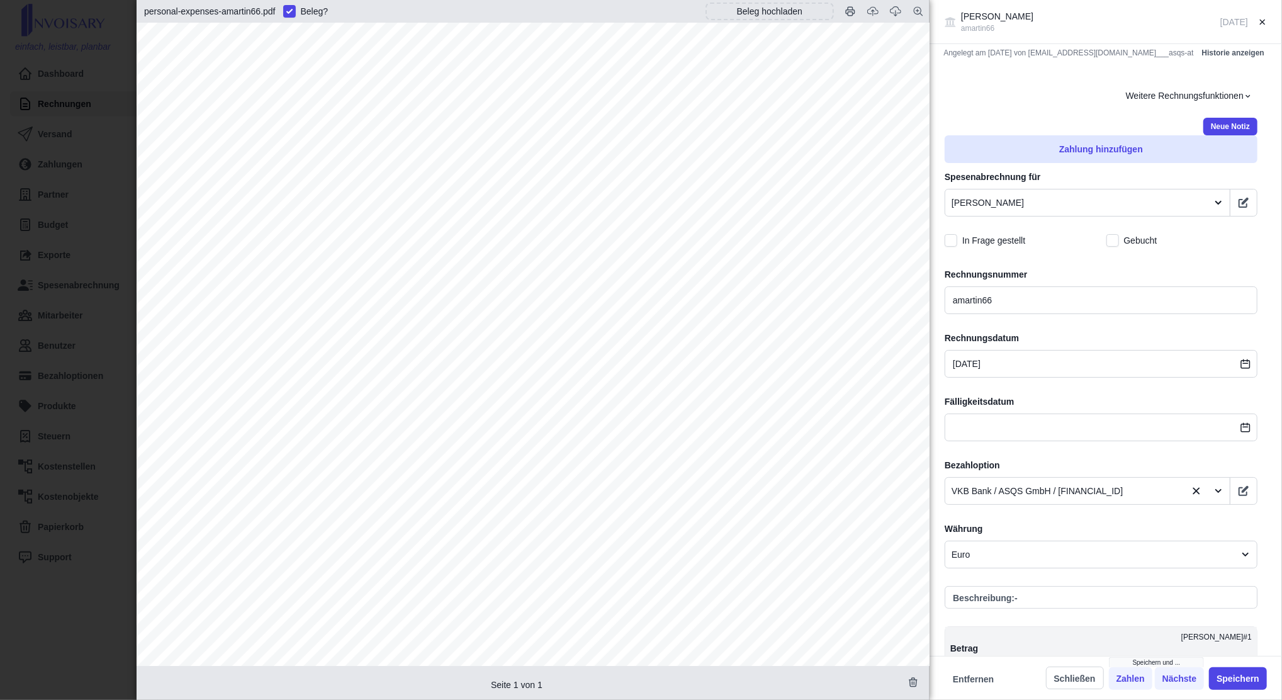
click at [1087, 140] on button "Zahlung hinzufügen" at bounding box center [1101, 149] width 313 height 28
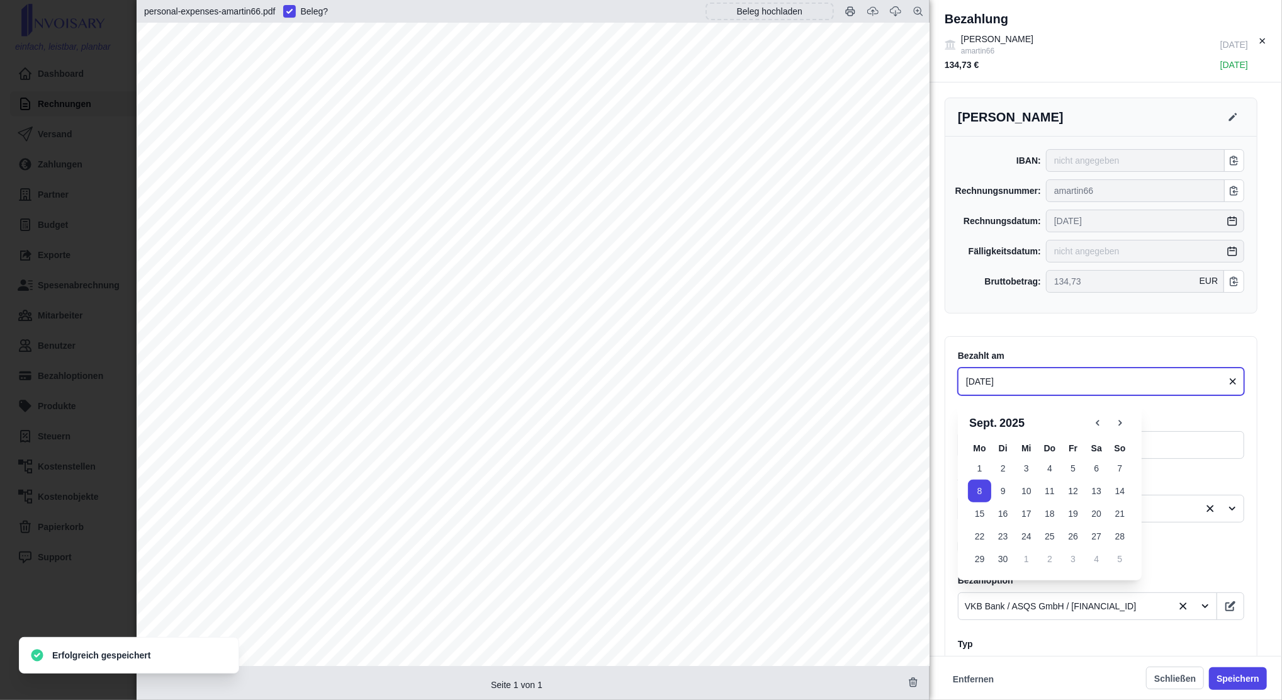
click at [1005, 386] on input "[DATE]" at bounding box center [1101, 382] width 286 height 28
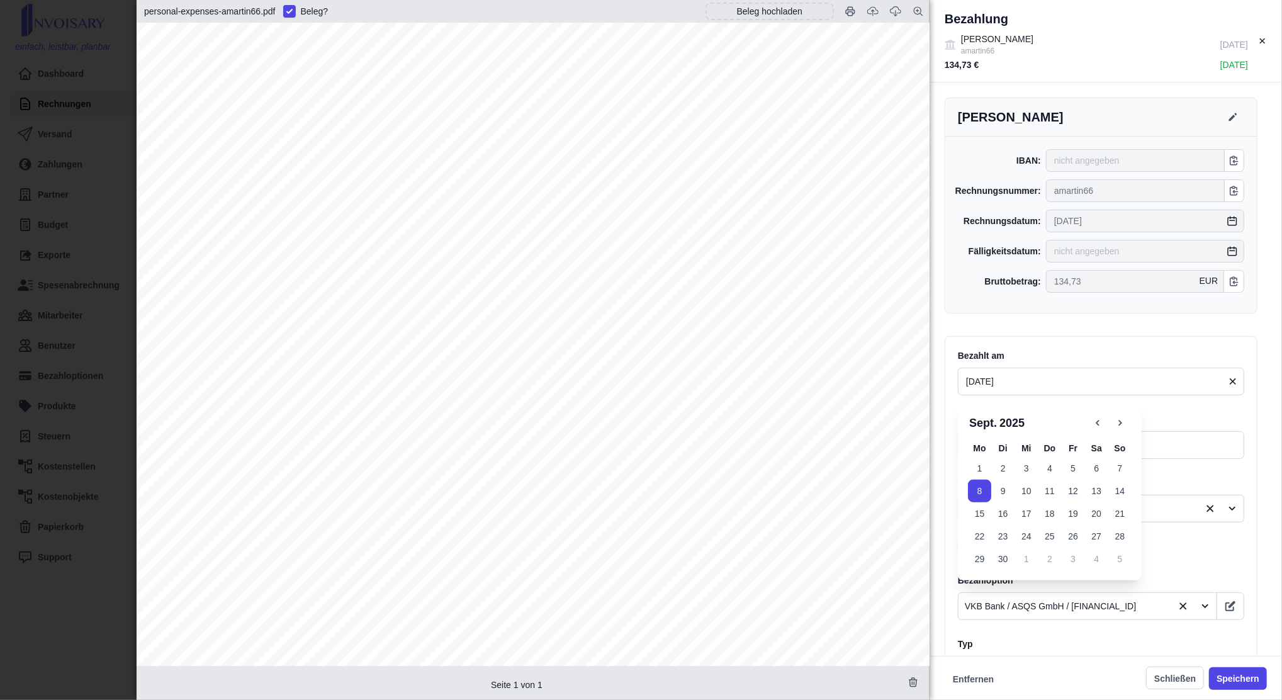
click at [1088, 349] on label "Bezahlt am" at bounding box center [1101, 355] width 286 height 13
click at [1247, 680] on button "Speichern" at bounding box center [1238, 678] width 58 height 23
